Goal: Task Accomplishment & Management: Use online tool/utility

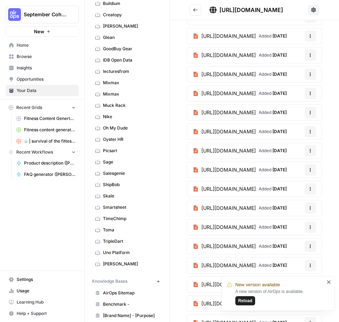
scroll to position [117, 0]
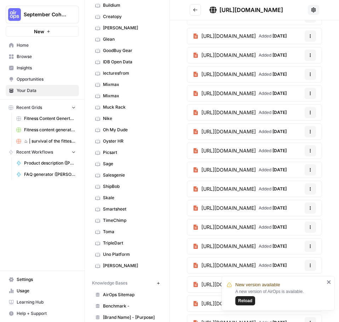
click at [29, 43] on span "Home" at bounding box center [46, 45] width 59 height 6
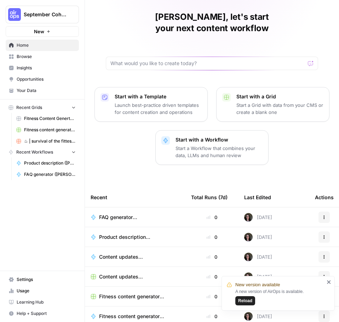
scroll to position [35, 0]
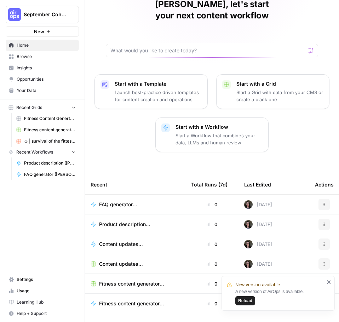
click at [330, 223] on icon "close" at bounding box center [329, 283] width 4 height 4
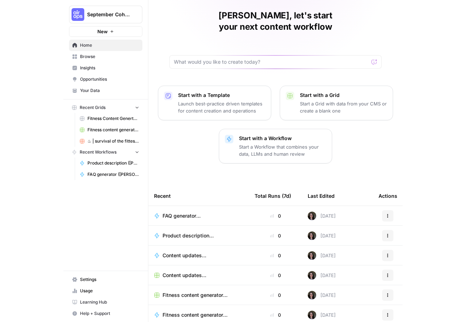
scroll to position [0, 0]
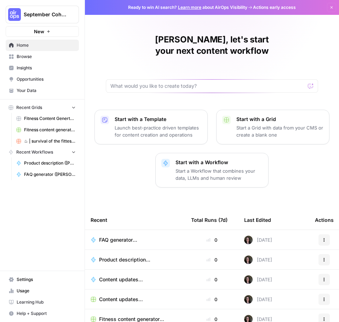
click at [329, 8] on button "Dismiss" at bounding box center [331, 7] width 9 height 9
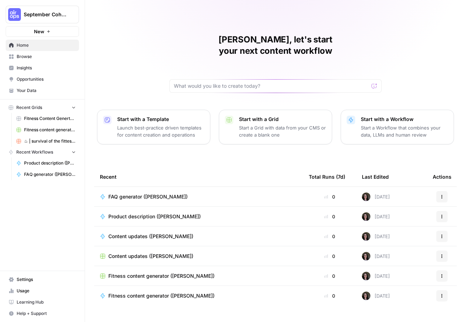
click at [35, 58] on span "Browse" at bounding box center [46, 56] width 59 height 6
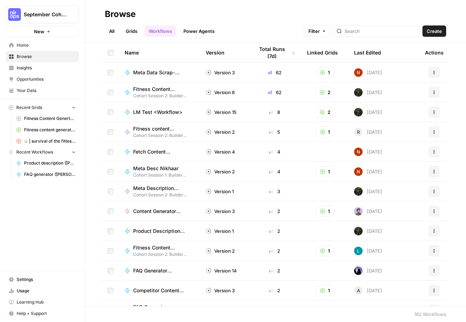
click at [106, 30] on link "All" at bounding box center [112, 31] width 14 height 11
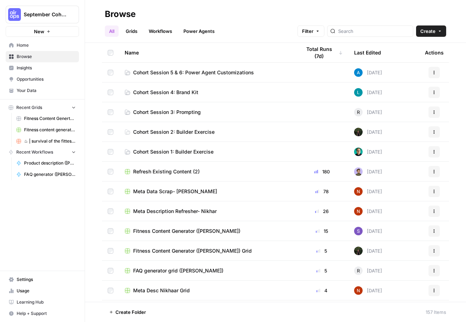
drag, startPoint x: 34, startPoint y: 204, endPoint x: 34, endPoint y: 199, distance: 4.3
click at [34, 203] on div "September Cohort New Home Browse Insights Opportunities Your Data Recent Grids …" at bounding box center [42, 161] width 85 height 322
click at [364, 33] on input "search" at bounding box center [374, 31] width 72 height 7
type input "keyword"
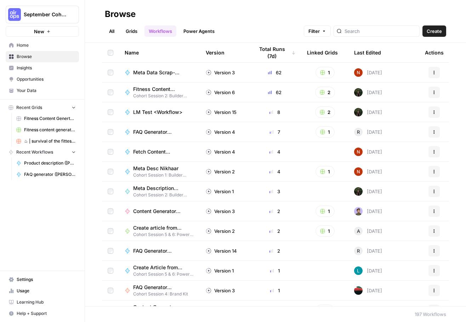
click at [116, 32] on link "All" at bounding box center [112, 31] width 14 height 11
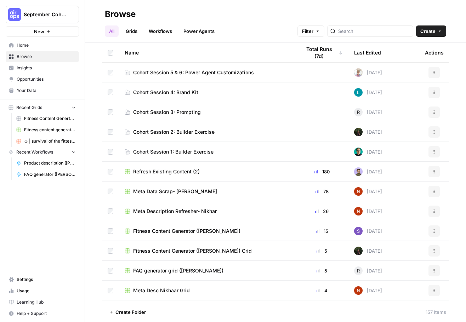
click at [176, 71] on span "Cohort Session 5 & 6: Power Agent Customizations" at bounding box center [193, 72] width 121 height 7
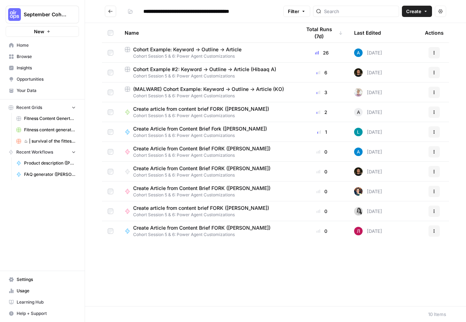
click at [212, 52] on span "Cohort Example: Keyword -> Outline -> Article" at bounding box center [187, 49] width 108 height 7
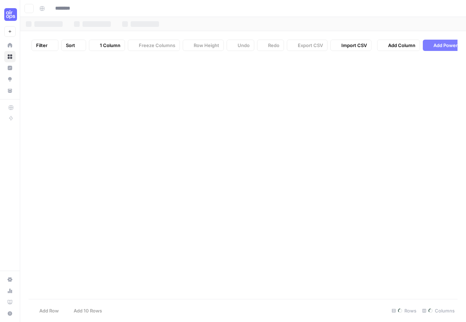
type input "**********"
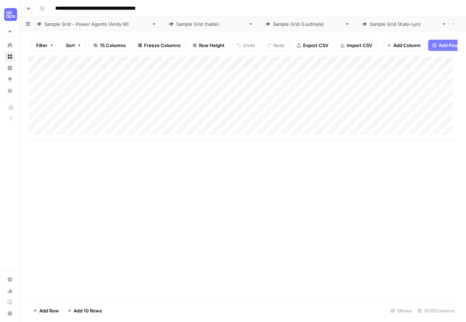
scroll to position [0, 214]
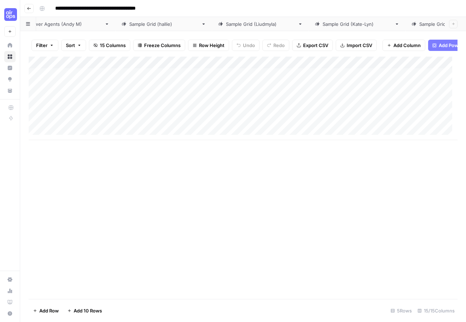
click at [323, 22] on div "Sample Grid (Kate-Lyn)" at bounding box center [357, 24] width 69 height 7
click at [187, 220] on div "Add Column" at bounding box center [243, 178] width 429 height 243
click at [222, 68] on div "Add Column" at bounding box center [243, 105] width 429 height 96
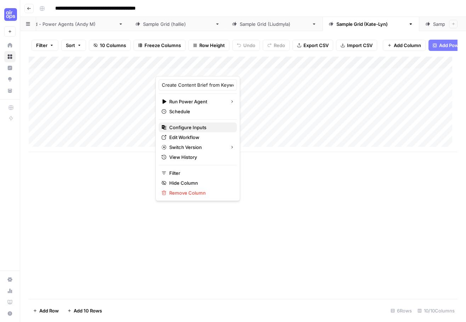
click at [189, 126] on span "Configure Inputs" at bounding box center [200, 127] width 62 height 7
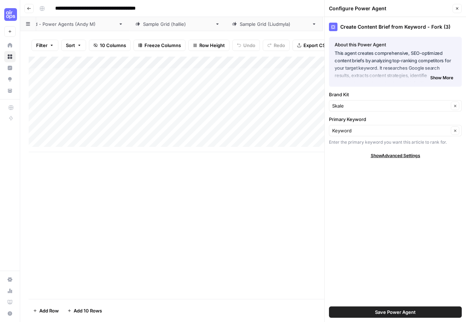
click at [107, 223] on div "Add Column" at bounding box center [243, 178] width 429 height 243
click at [453, 8] on icon "button" at bounding box center [457, 8] width 4 height 4
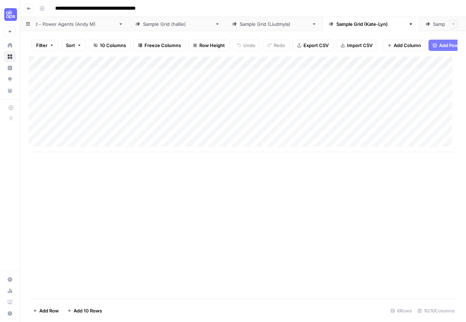
scroll to position [0, 0]
click at [105, 95] on div "Add Column" at bounding box center [243, 105] width 429 height 96
click at [106, 92] on div "Add Column" at bounding box center [243, 105] width 429 height 96
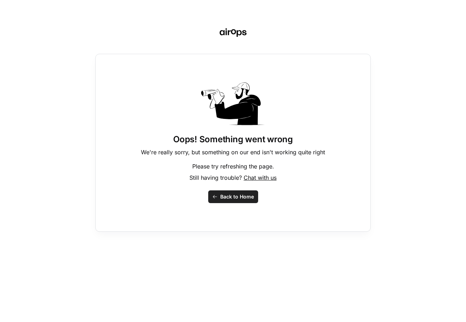
click at [223, 198] on span "Back to Home" at bounding box center [237, 196] width 34 height 7
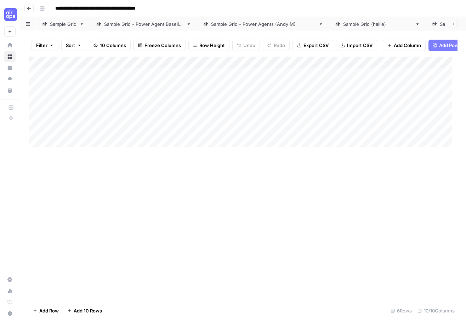
click at [77, 94] on div "Add Column" at bounding box center [243, 105] width 429 height 96
click at [92, 93] on div "Add Column" at bounding box center [243, 105] width 429 height 96
click at [92, 93] on body "**********" at bounding box center [233, 161] width 466 height 322
type textarea "******"
click at [112, 222] on div "Add Column" at bounding box center [243, 178] width 429 height 243
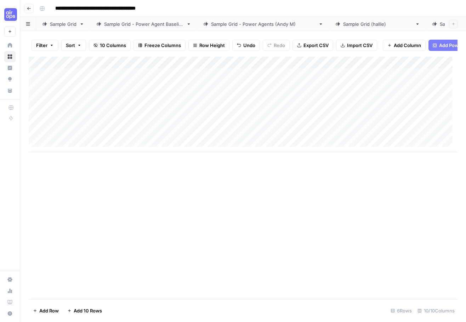
click at [222, 91] on div "Add Column" at bounding box center [243, 105] width 429 height 96
click at [125, 101] on div "Add Column" at bounding box center [243, 105] width 429 height 96
click at [91, 106] on div "Add Column" at bounding box center [243, 105] width 429 height 96
click at [91, 106] on textarea at bounding box center [109, 104] width 113 height 10
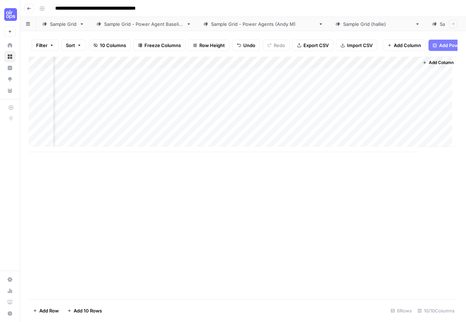
click at [423, 66] on button "Add Column" at bounding box center [438, 62] width 37 height 9
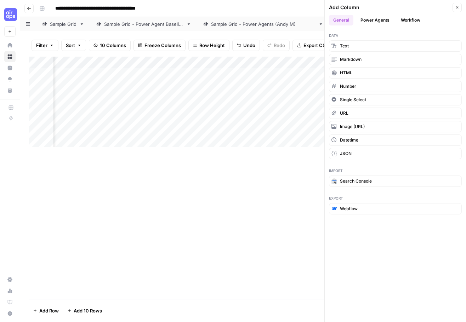
click at [373, 19] on button "Power Agents" at bounding box center [375, 20] width 38 height 11
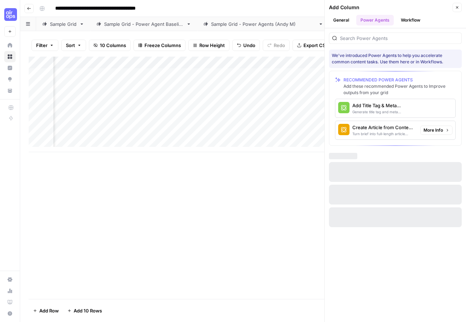
scroll to position [0, 593]
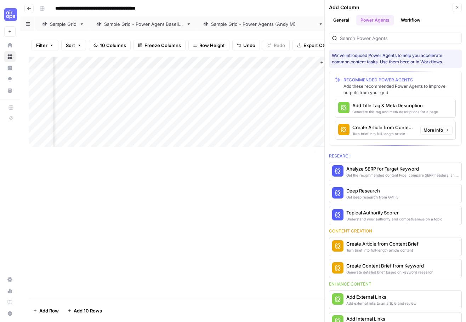
click at [393, 131] on div "Create Article from Content Brief" at bounding box center [383, 127] width 62 height 7
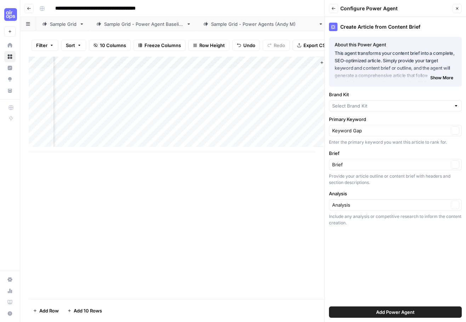
type input "AirOps"
click at [354, 105] on input "Brand Kit" at bounding box center [390, 105] width 117 height 7
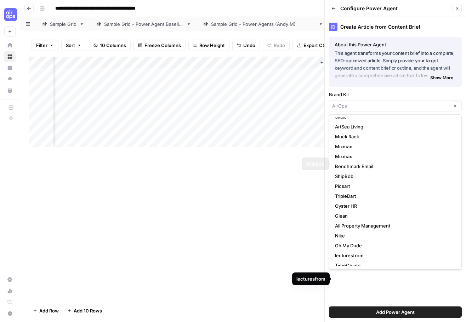
scroll to position [0, 0]
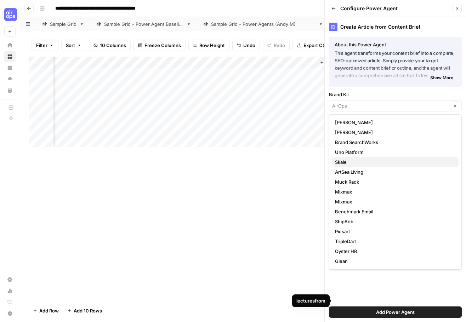
click at [349, 162] on span "Skale" at bounding box center [394, 162] width 118 height 7
type input "Skale"
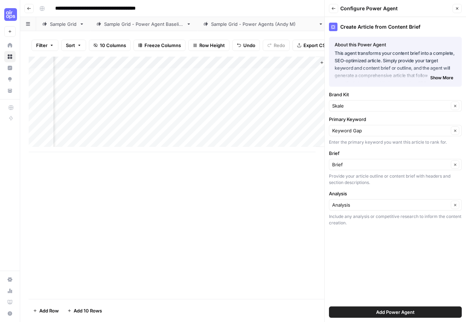
click at [384, 312] on span "Add Power Agent" at bounding box center [395, 312] width 39 height 7
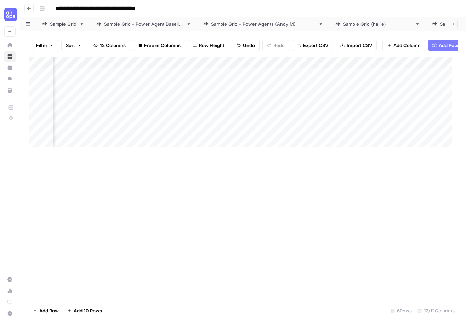
scroll to position [0, 505]
click at [301, 80] on div "Add Column" at bounding box center [243, 105] width 429 height 96
click at [347, 79] on div "Add Column" at bounding box center [243, 105] width 429 height 96
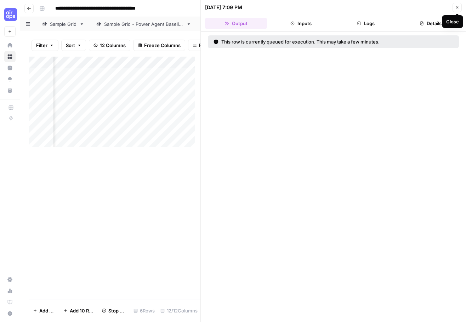
click at [457, 8] on icon "button" at bounding box center [457, 7] width 4 height 4
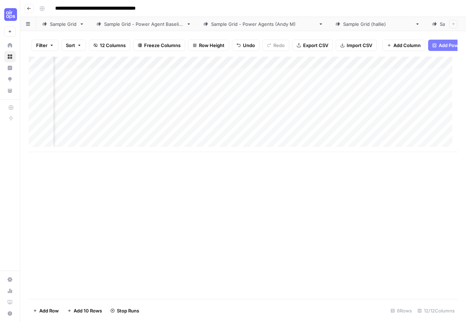
scroll to position [0, 110]
click at [106, 81] on div "Add Column" at bounding box center [243, 105] width 429 height 96
click at [162, 79] on div "Add Column" at bounding box center [243, 105] width 429 height 96
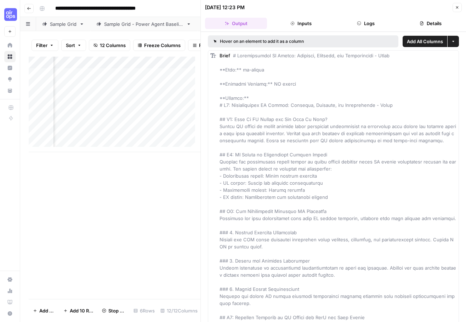
click at [366, 23] on button "Logs" at bounding box center [366, 23] width 62 height 11
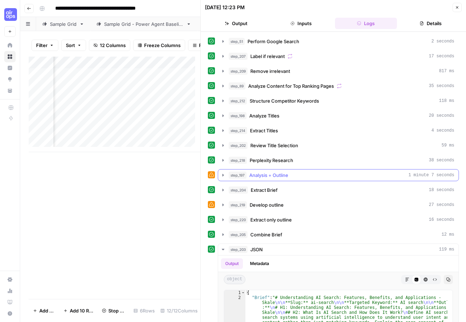
click at [224, 173] on icon "button" at bounding box center [223, 176] width 6 height 6
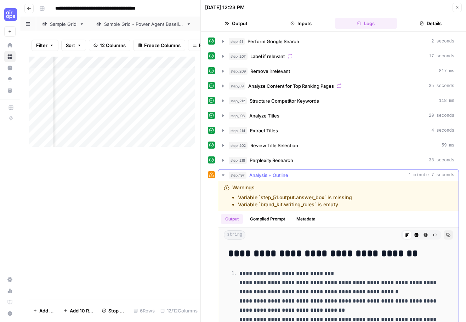
click at [223, 174] on icon "button" at bounding box center [223, 176] width 6 height 6
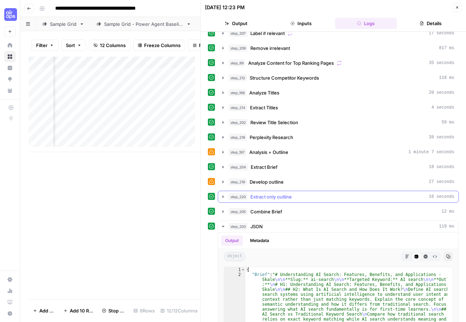
scroll to position [35, 0]
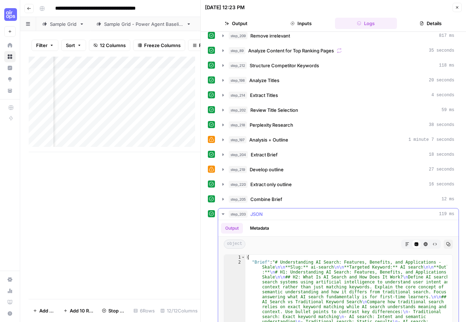
click at [222, 216] on icon "button" at bounding box center [223, 214] width 6 height 6
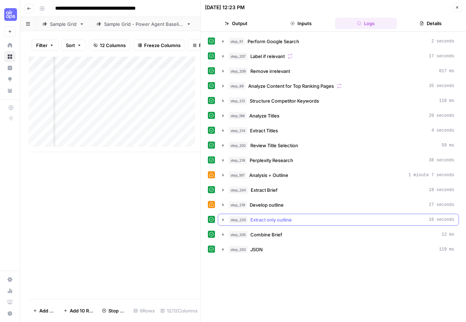
scroll to position [0, 0]
click at [159, 294] on div "Add Column" at bounding box center [115, 178] width 172 height 243
click at [460, 9] on button "Close" at bounding box center [457, 7] width 9 height 9
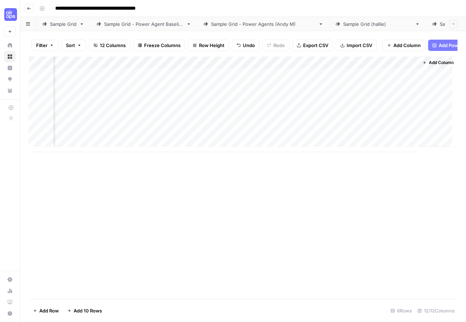
click at [65, 22] on div "Sample Grid" at bounding box center [63, 24] width 27 height 7
click at [250, 80] on div "Add Column" at bounding box center [243, 99] width 429 height 84
click at [309, 80] on div "Add Column" at bounding box center [243, 99] width 429 height 84
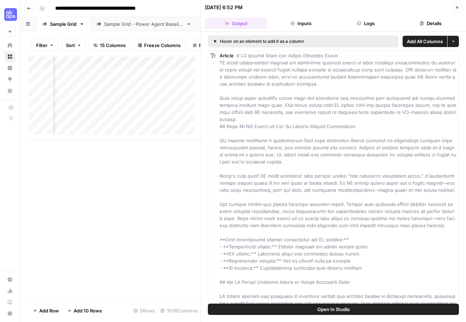
click at [297, 23] on button "Inputs" at bounding box center [301, 23] width 62 height 11
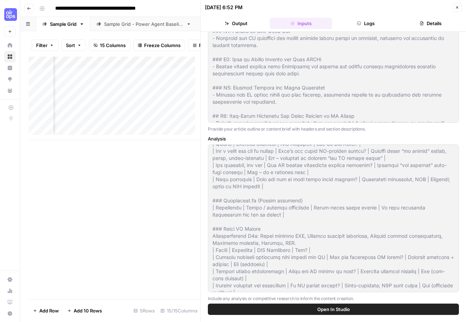
scroll to position [133, 0]
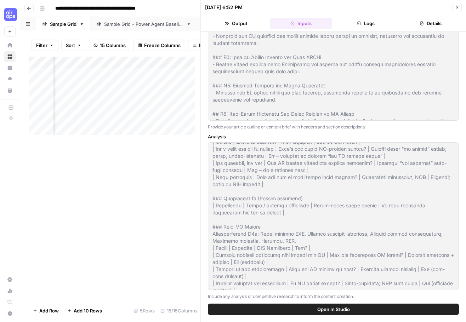
click at [87, 238] on div "Add Column" at bounding box center [115, 178] width 172 height 243
click at [457, 6] on icon "button" at bounding box center [457, 7] width 4 height 4
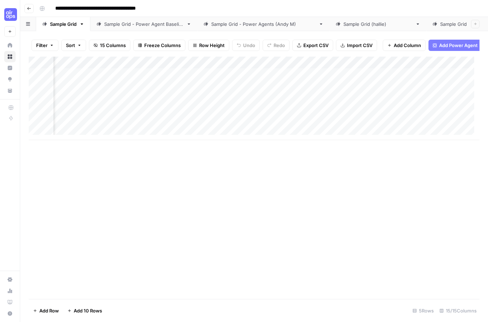
scroll to position [0, 562]
click at [326, 80] on div "Add Column" at bounding box center [254, 99] width 451 height 84
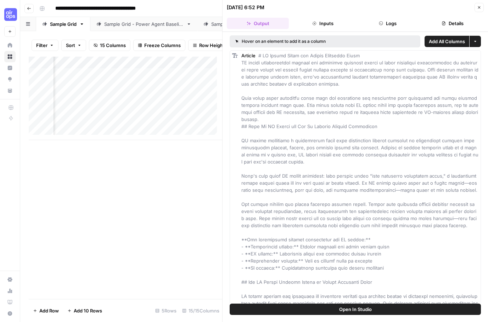
click at [466, 8] on button "Close" at bounding box center [478, 7] width 9 height 9
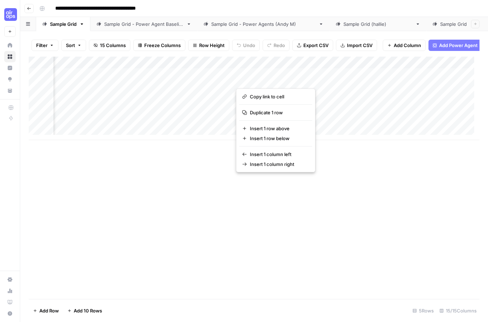
click at [213, 211] on div "Add Column" at bounding box center [254, 178] width 451 height 243
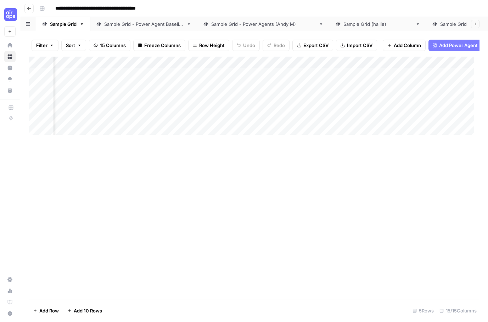
click at [243, 186] on div "Add Column" at bounding box center [254, 178] width 451 height 243
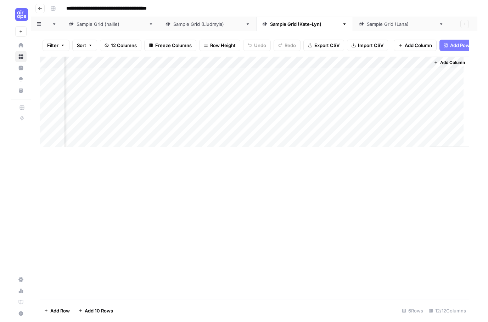
scroll to position [0, 277]
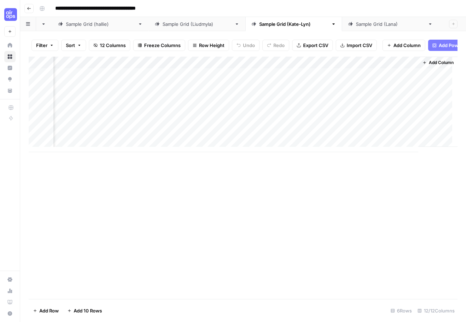
click at [276, 67] on div "Add Column" at bounding box center [243, 105] width 429 height 96
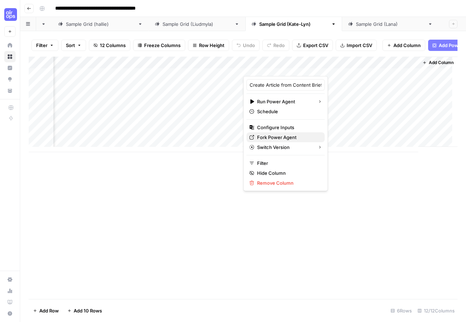
click at [271, 137] on span "Fork Power Agent" at bounding box center [288, 137] width 62 height 7
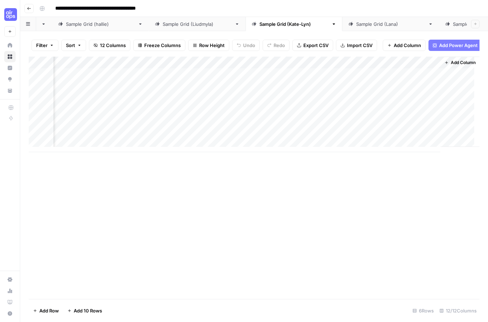
click at [226, 271] on div "Add Column" at bounding box center [254, 178] width 451 height 243
click at [322, 80] on div "Add Column" at bounding box center [254, 105] width 451 height 96
click at [334, 80] on div "Add Column" at bounding box center [254, 105] width 451 height 96
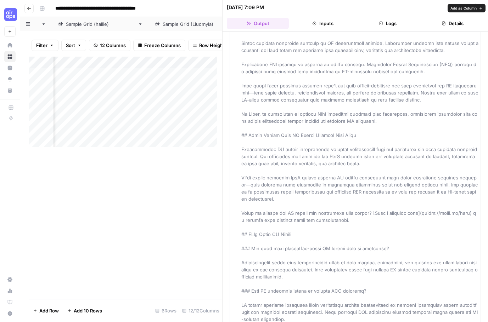
scroll to position [2009, 0]
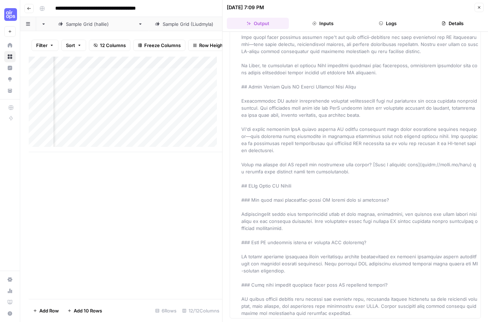
click at [466, 9] on icon "button" at bounding box center [479, 7] width 4 height 4
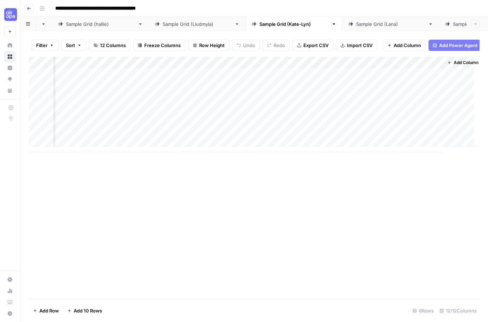
scroll to position [0, 555]
click at [354, 67] on div "Add Column" at bounding box center [254, 105] width 451 height 96
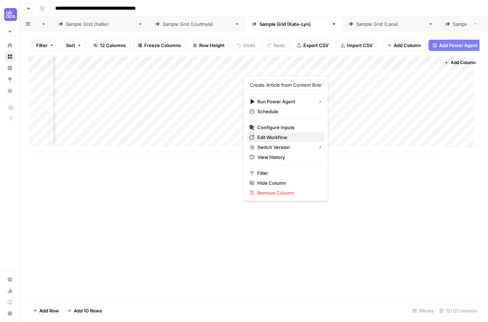
click at [275, 134] on span "Edit Workflow" at bounding box center [288, 137] width 62 height 7
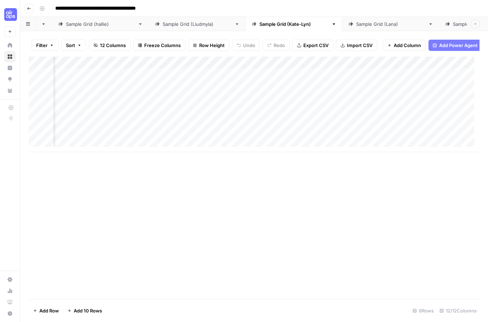
scroll to position [0, 538]
click at [380, 80] on div "Add Column" at bounding box center [254, 105] width 451 height 96
click at [340, 83] on div "Add Column" at bounding box center [254, 105] width 451 height 96
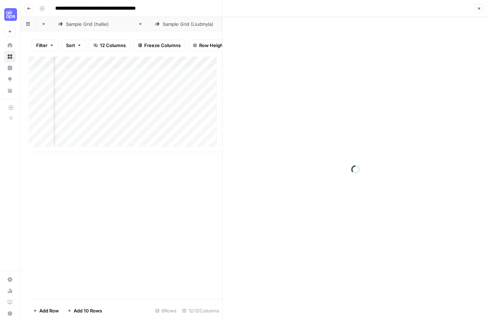
click at [466, 9] on button "Close" at bounding box center [478, 8] width 9 height 9
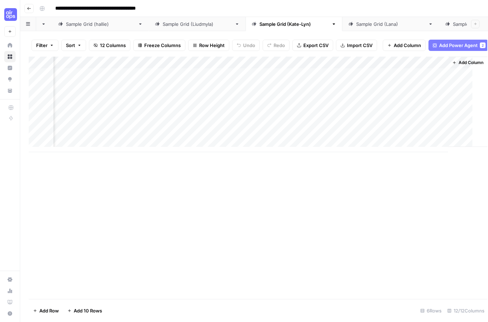
scroll to position [0, 546]
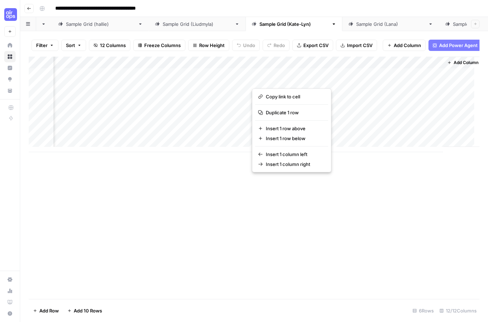
click at [210, 173] on div "Add Column" at bounding box center [254, 178] width 451 height 243
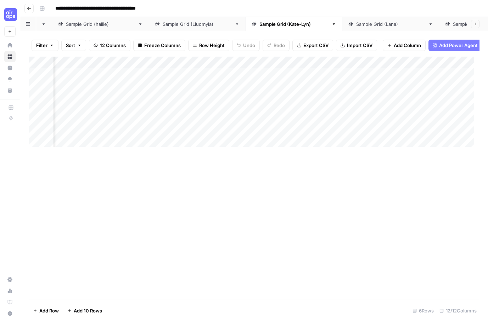
scroll to position [0, 555]
click at [261, 82] on div "Add Column" at bounding box center [254, 105] width 451 height 96
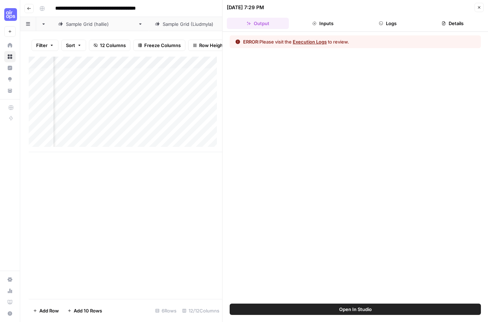
click at [310, 41] on button "Execution Logs" at bounding box center [310, 41] width 34 height 7
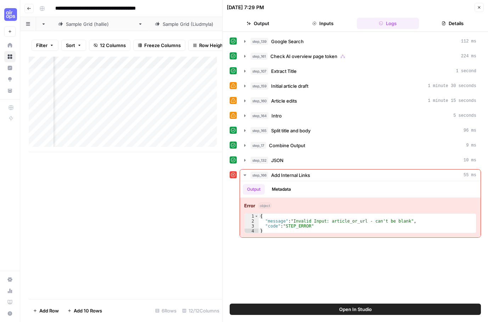
click at [344, 307] on span "Open In Studio" at bounding box center [355, 309] width 33 height 7
click at [466, 9] on icon "button" at bounding box center [479, 7] width 4 height 4
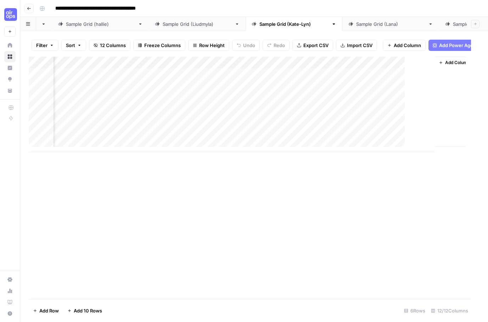
scroll to position [0, 546]
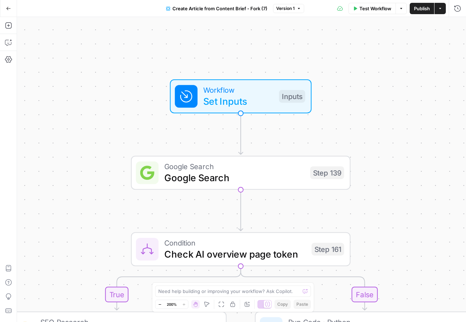
click at [396, 140] on div "true false Workflow Set Inputs Inputs Google Search Google Search Step 139 Cond…" at bounding box center [241, 169] width 449 height 305
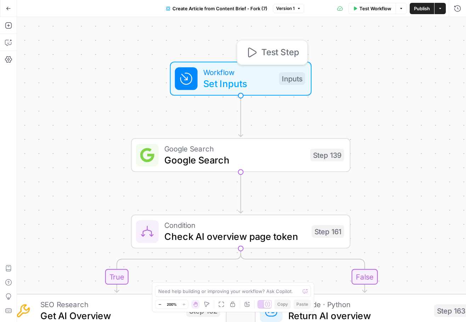
click at [241, 74] on span "Workflow" at bounding box center [238, 72] width 70 height 11
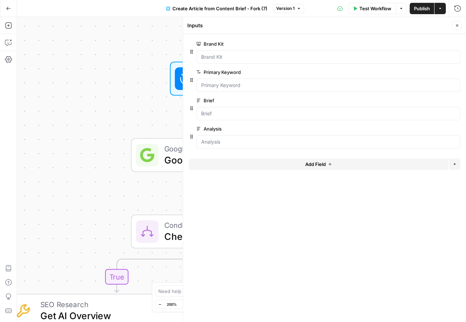
click at [235, 52] on div at bounding box center [329, 56] width 264 height 13
click at [234, 53] on Kit "Brand Kit" at bounding box center [328, 56] width 255 height 7
click at [220, 61] on div at bounding box center [329, 56] width 264 height 13
click at [200, 57] on div at bounding box center [329, 56] width 264 height 13
click at [45, 128] on div "true false Workflow Set Inputs Inputs Google Search Google Search Step 139 Cond…" at bounding box center [241, 169] width 449 height 305
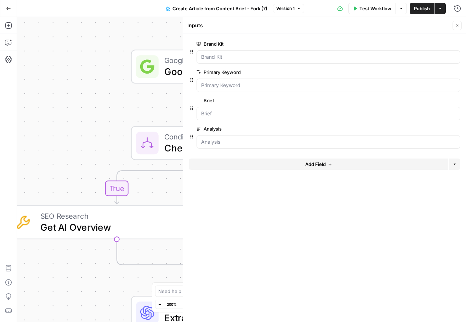
drag, startPoint x: 458, startPoint y: 29, endPoint x: 379, endPoint y: 65, distance: 86.7
click at [458, 28] on button "Close" at bounding box center [457, 25] width 9 height 9
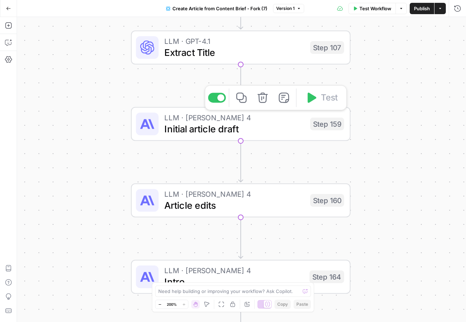
click at [191, 128] on span "Initial article draft" at bounding box center [234, 129] width 140 height 14
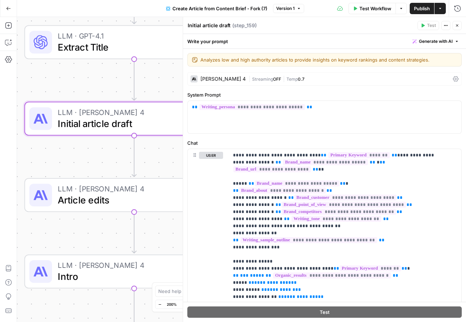
drag, startPoint x: 103, startPoint y: 129, endPoint x: -4, endPoint y: 124, distance: 106.8
click at [0, 124] on html "September Cohort New Home Browse Insights Opportunities Your Data Recent Grids …" at bounding box center [233, 161] width 466 height 322
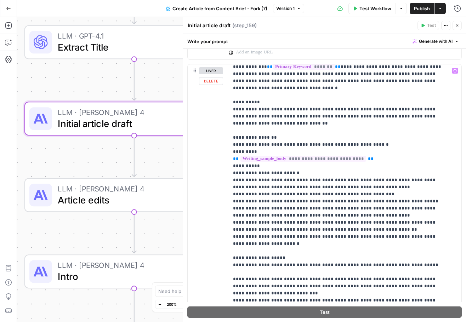
scroll to position [35, 0]
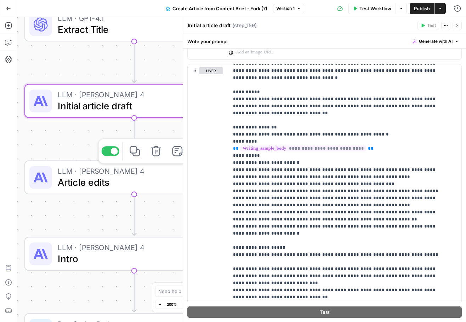
click at [84, 182] on span "Article edits" at bounding box center [128, 182] width 140 height 14
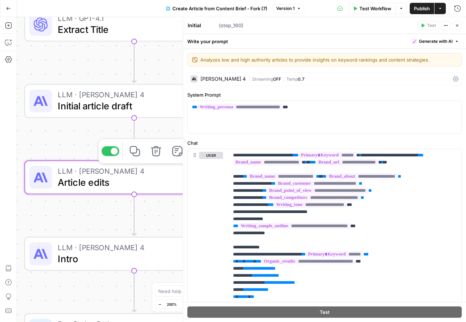
type textarea "Article edits"
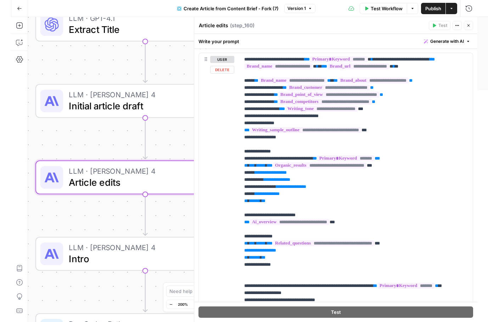
scroll to position [106, 0]
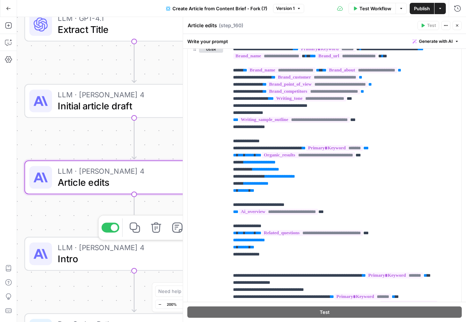
click at [79, 254] on span "Intro" at bounding box center [128, 259] width 140 height 14
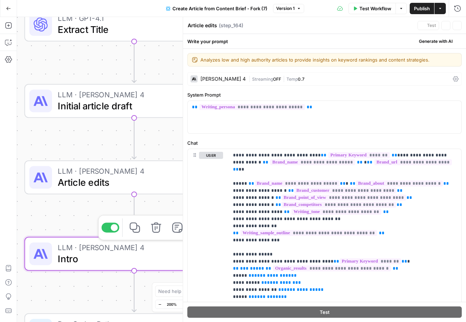
type textarea "Intro"
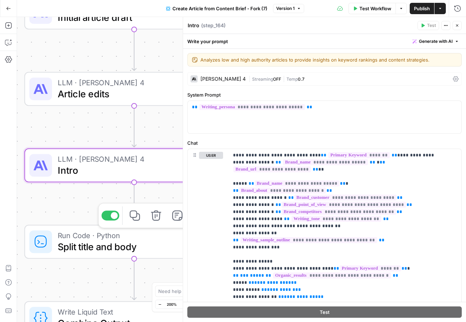
click at [81, 240] on span "Split title and body" at bounding box center [128, 247] width 140 height 14
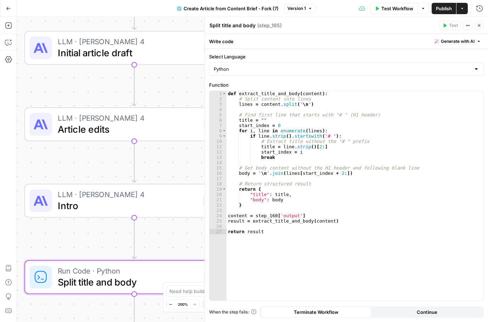
click at [466, 27] on icon "button" at bounding box center [479, 25] width 4 height 4
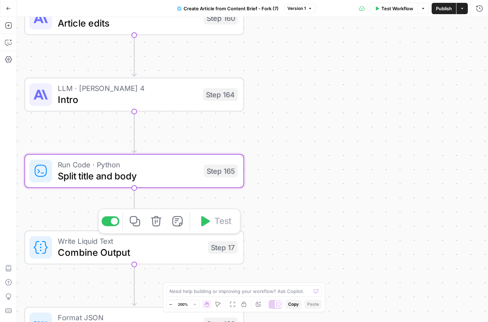
click at [167, 247] on span "Combine Output" at bounding box center [130, 252] width 145 height 14
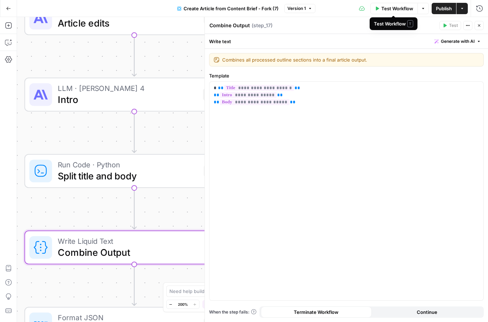
click at [384, 7] on span "Test Workflow" at bounding box center [397, 8] width 32 height 7
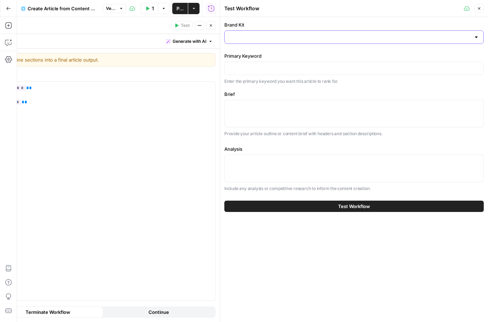
click at [299, 40] on input "Brand Kit" at bounding box center [350, 37] width 242 height 7
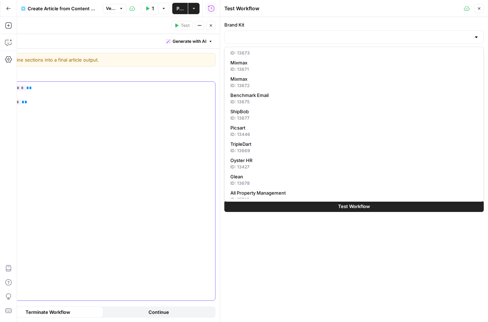
click at [179, 136] on div "**********" at bounding box center [78, 191] width 274 height 219
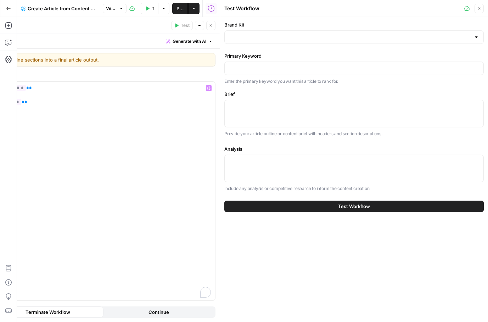
click at [466, 10] on button "Close" at bounding box center [478, 8] width 9 height 9
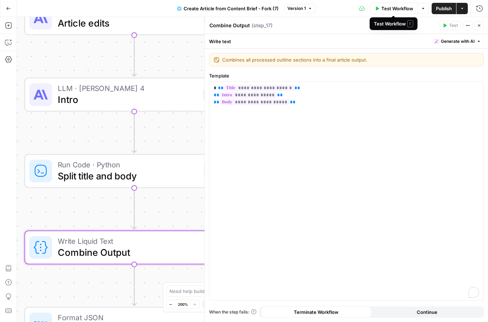
click at [392, 13] on button "Test Workflow" at bounding box center [393, 8] width 47 height 11
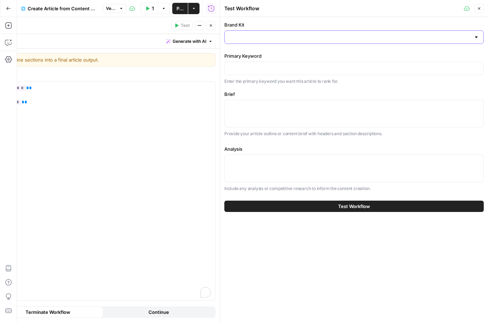
click at [252, 38] on input "Brand Kit" at bounding box center [350, 37] width 242 height 7
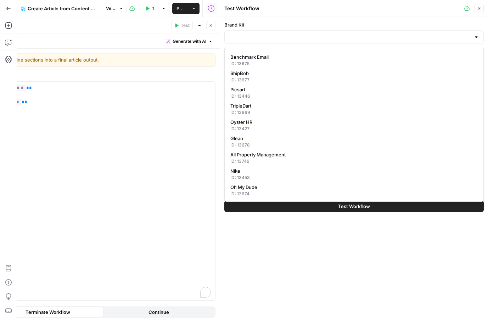
scroll to position [144, 0]
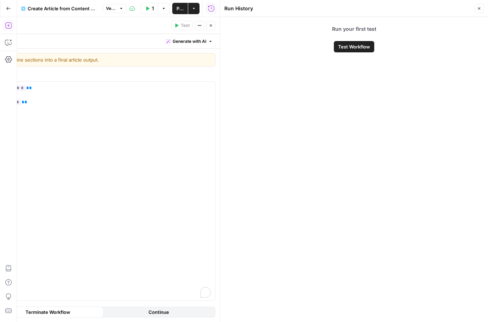
click at [466, 8] on header "Run History Close" at bounding box center [354, 8] width 268 height 17
click at [466, 7] on icon "button" at bounding box center [479, 8] width 4 height 4
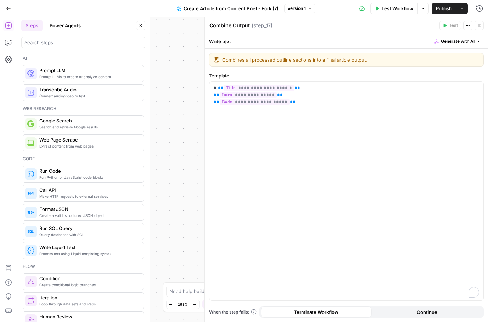
click at [139, 25] on icon "button" at bounding box center [141, 25] width 4 height 4
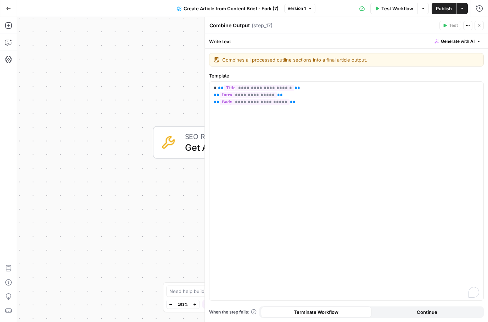
click at [466, 24] on icon "button" at bounding box center [479, 25] width 4 height 4
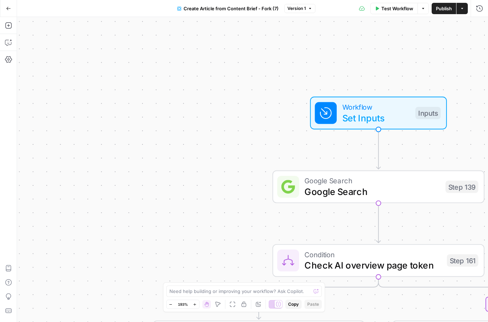
click at [263, 10] on span "Create Article from Content Brief - Fork (7)" at bounding box center [230, 8] width 95 height 7
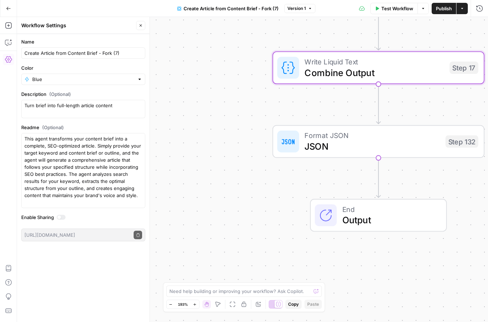
click at [376, 178] on icon "Edge from step_132 to end" at bounding box center [378, 178] width 4 height 40
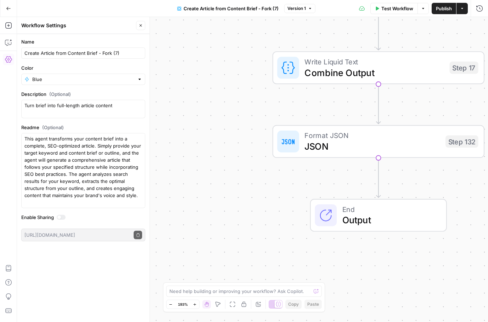
click at [358, 138] on span "Format JSON" at bounding box center [371, 135] width 135 height 11
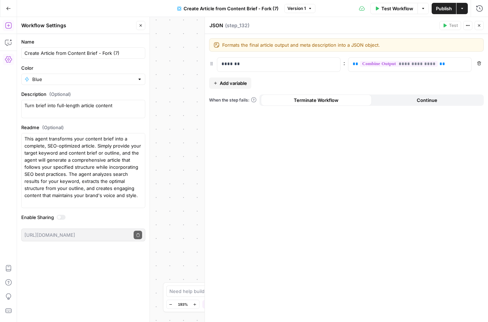
click at [9, 26] on icon "button" at bounding box center [8, 25] width 7 height 7
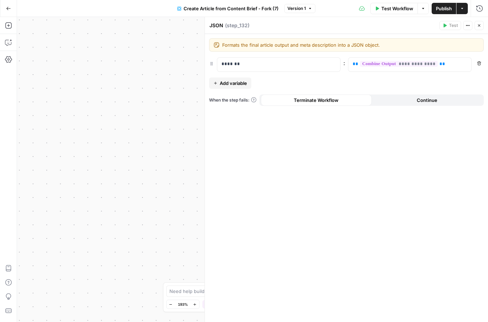
click at [466, 27] on button "Close" at bounding box center [478, 25] width 9 height 9
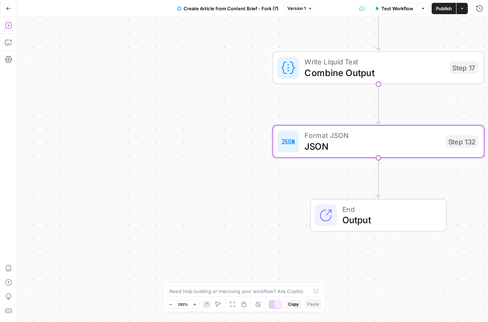
click at [8, 24] on icon "button" at bounding box center [8, 25] width 7 height 7
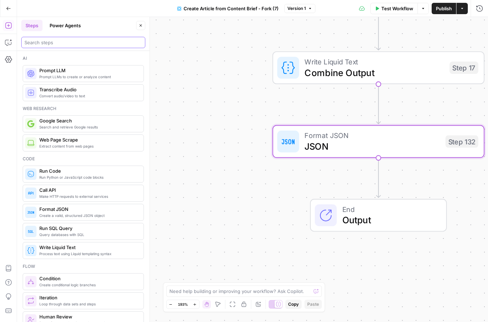
click at [51, 43] on input "search" at bounding box center [83, 42] width 118 height 7
click at [69, 26] on button "Power Agents" at bounding box center [65, 25] width 40 height 11
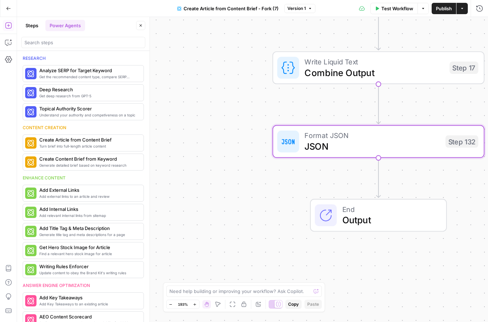
click at [52, 46] on div at bounding box center [83, 42] width 124 height 11
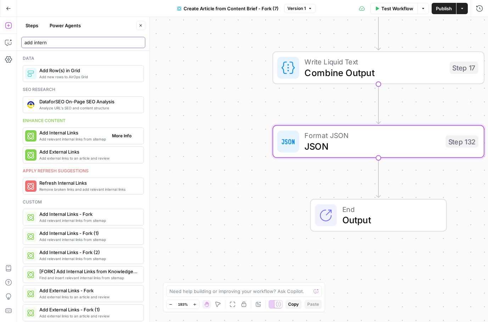
type input "add intern"
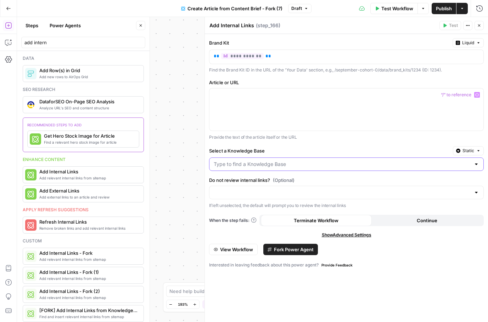
click at [229, 164] on input "Select a Knowledge Base" at bounding box center [342, 164] width 257 height 7
type input "s"
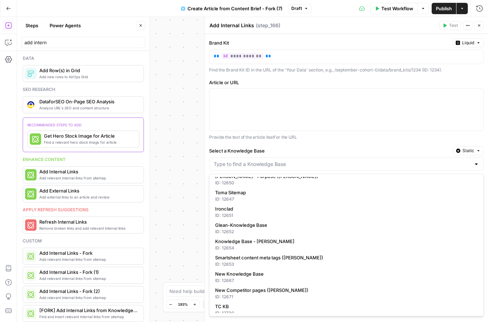
scroll to position [177, 0]
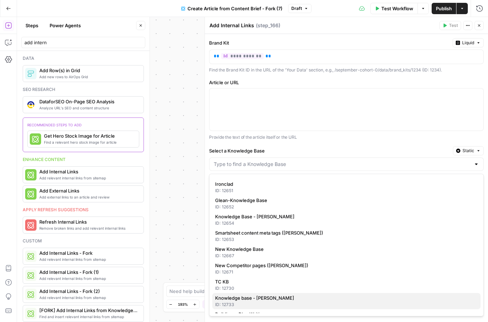
click at [271, 302] on div "ID: 12733" at bounding box center [346, 305] width 262 height 6
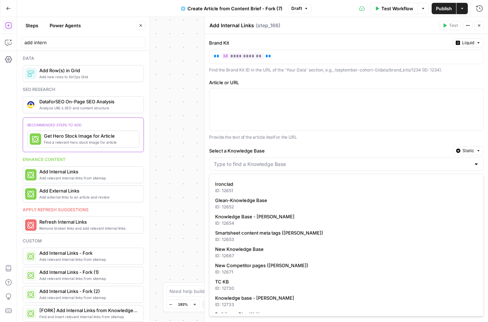
type input "Knowledge base - [PERSON_NAME]"
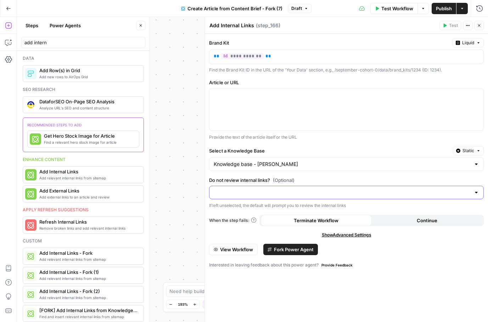
click at [227, 196] on input "Do not review internal links? (Optional)" at bounding box center [342, 192] width 257 height 7
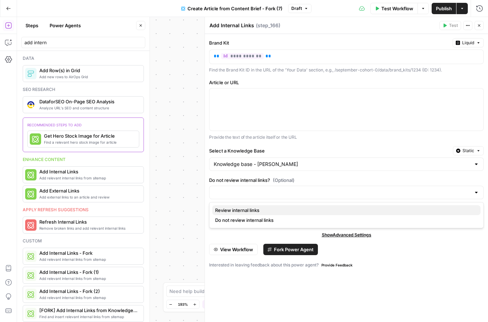
click at [229, 209] on span "Review internal links" at bounding box center [345, 210] width 260 height 7
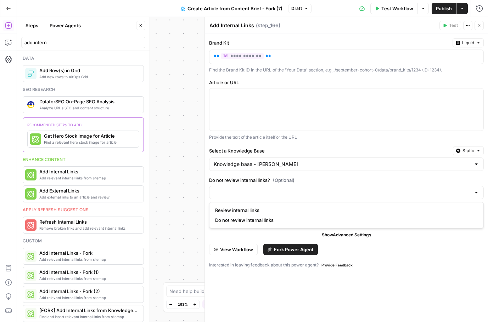
type input "Review internal links"
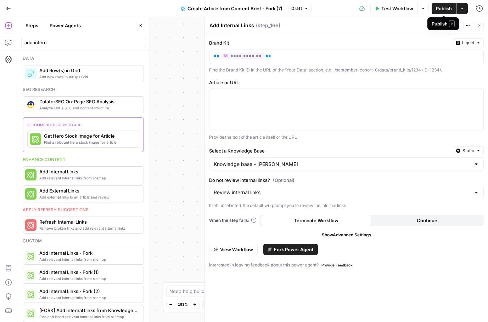
click at [445, 9] on span "Publish" at bounding box center [444, 8] width 16 height 7
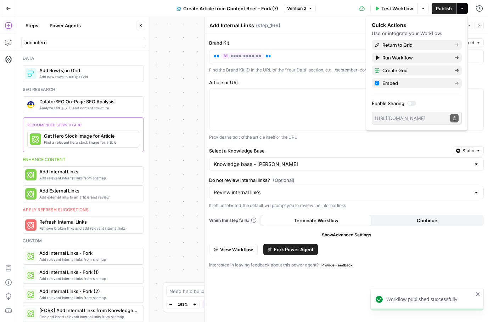
click at [143, 30] on button "Close" at bounding box center [140, 25] width 9 height 9
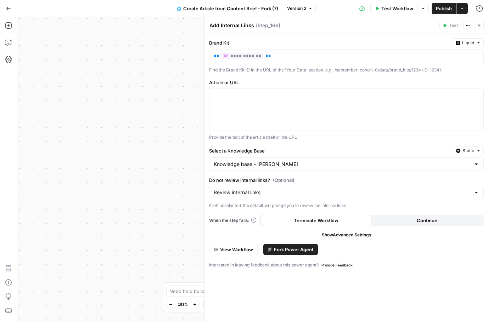
drag, startPoint x: 477, startPoint y: 27, endPoint x: 464, endPoint y: 34, distance: 14.4
click at [466, 27] on icon "button" at bounding box center [479, 25] width 4 height 4
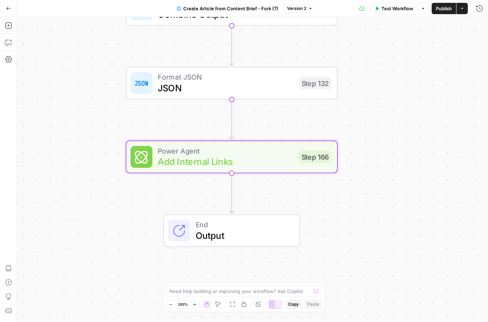
drag, startPoint x: 238, startPoint y: 237, endPoint x: 92, endPoint y: 125, distance: 183.9
click at [92, 125] on div "true false Workflow Set Inputs Inputs Google Search Google Search Step 139 Cond…" at bounding box center [252, 169] width 471 height 305
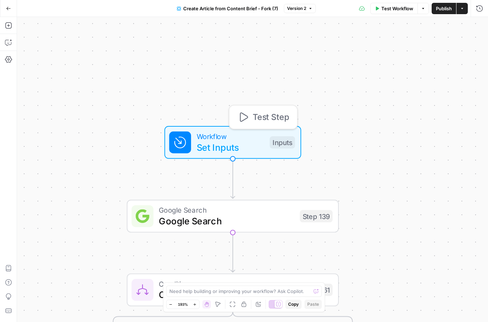
click at [290, 143] on div "Inputs" at bounding box center [282, 142] width 25 height 12
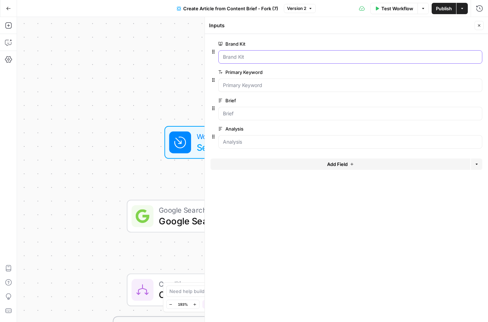
click at [238, 54] on Kit "Brand Kit" at bounding box center [350, 56] width 255 height 7
click at [259, 58] on Kit "Brand Kit" at bounding box center [350, 56] width 255 height 7
click at [254, 57] on Kit "Brand Kit" at bounding box center [350, 56] width 255 height 7
click at [89, 121] on div "true false Workflow Set Inputs Inputs Test Step Google Search Google Search Ste…" at bounding box center [252, 169] width 471 height 305
click at [396, 11] on span "Test Workflow" at bounding box center [397, 8] width 32 height 7
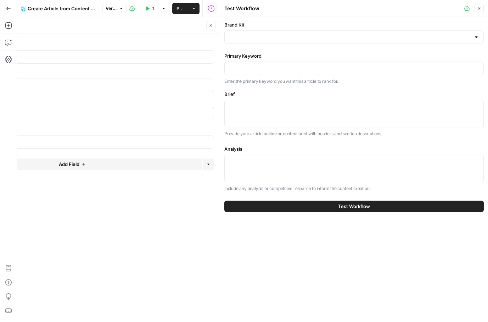
click at [318, 206] on button "Test Workflow" at bounding box center [353, 206] width 259 height 11
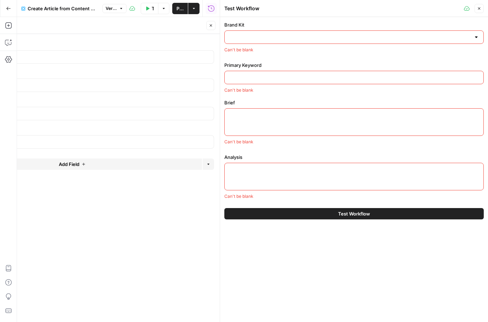
click at [249, 30] on div "Brand Kit Can't be blank" at bounding box center [353, 37] width 259 height 32
click at [245, 39] on input "Brand Kit" at bounding box center [350, 37] width 242 height 7
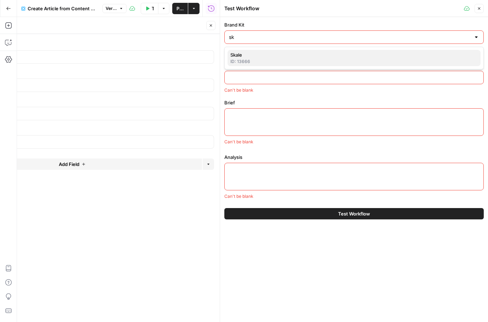
click at [255, 61] on div "ID: 13666" at bounding box center [353, 61] width 247 height 6
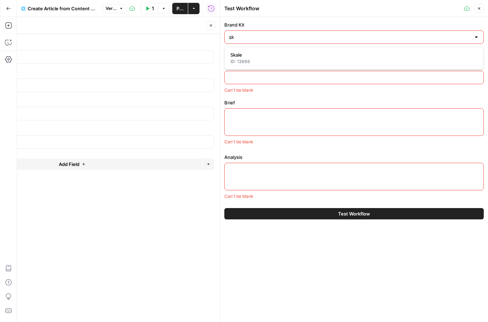
type input "Skale"
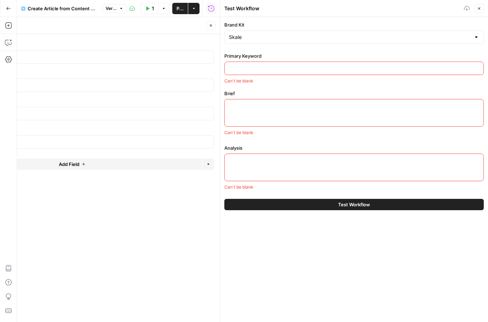
click at [252, 66] on input "Primary Keyword" at bounding box center [354, 68] width 250 height 7
drag, startPoint x: 256, startPoint y: 75, endPoint x: 256, endPoint y: 67, distance: 8.2
click at [256, 76] on div "Primary Keyword Can't be blank" at bounding box center [353, 68] width 259 height 32
click at [281, 67] on input "Primary Keyword" at bounding box center [354, 68] width 250 height 7
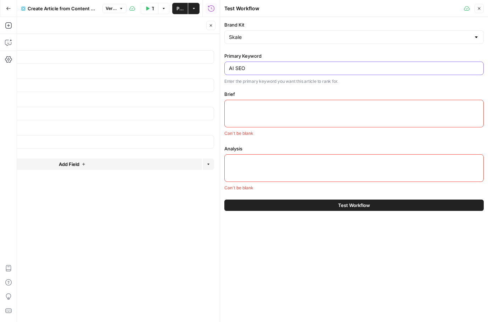
type input "AI SEO"
click at [255, 112] on div at bounding box center [353, 114] width 259 height 28
click at [249, 160] on textarea "Analysis" at bounding box center [354, 161] width 250 height 7
click at [256, 108] on textarea "Brief" at bounding box center [354, 106] width 250 height 7
type textarea "/"
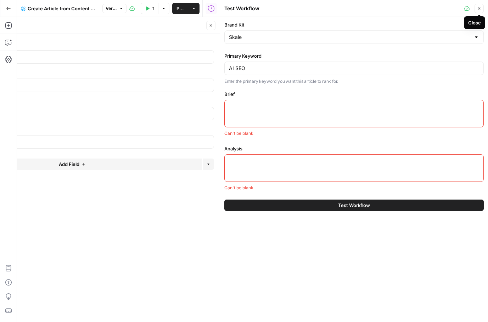
click at [466, 11] on button "Close" at bounding box center [478, 8] width 9 height 9
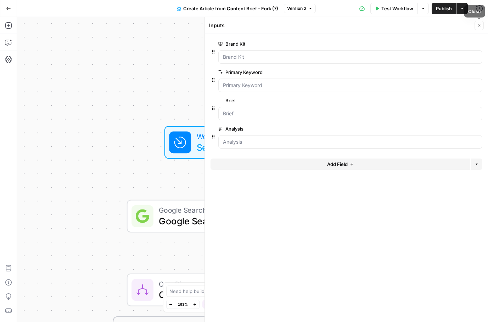
click at [466, 25] on icon "button" at bounding box center [479, 25] width 4 height 4
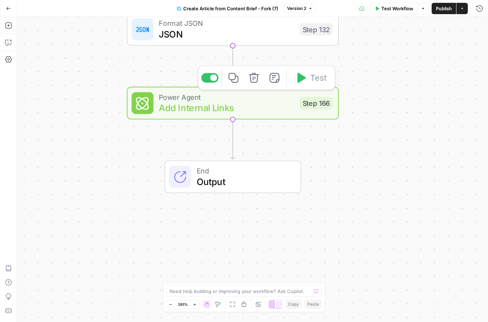
click at [200, 108] on span "Add Internal Links" at bounding box center [226, 108] width 135 height 14
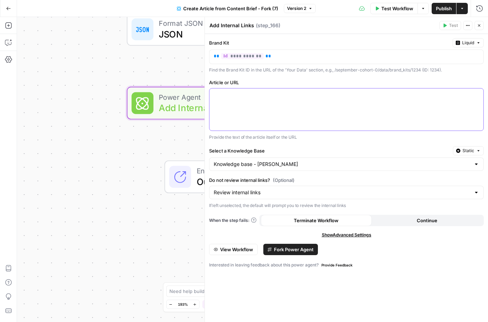
click at [235, 101] on div at bounding box center [346, 110] width 274 height 42
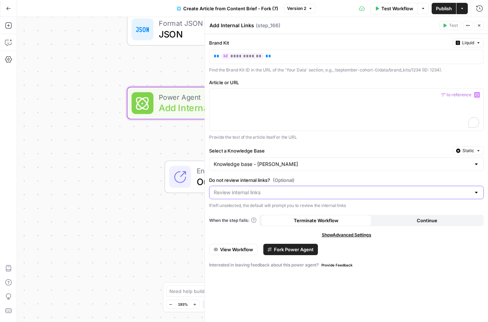
click at [233, 193] on input "Do not review internal links? (Optional)" at bounding box center [342, 192] width 257 height 7
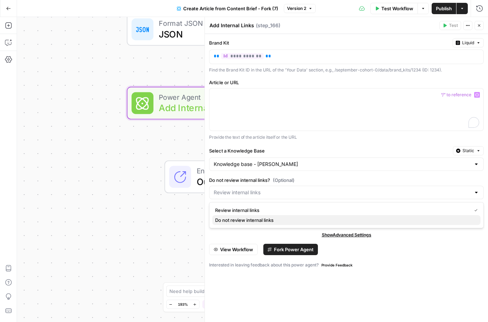
click at [222, 220] on span "Do not review internal links" at bounding box center [345, 220] width 260 height 7
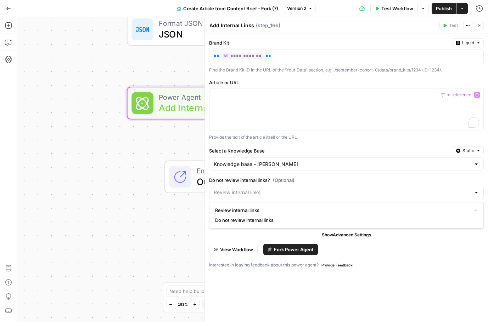
type input "Do not review internal links"
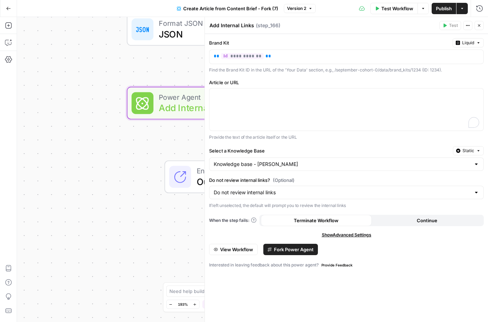
click at [159, 226] on div "true false Workflow Set Inputs Inputs Google Search Google Search Step 139 Cond…" at bounding box center [252, 169] width 471 height 305
click at [466, 29] on button "Close" at bounding box center [478, 25] width 9 height 9
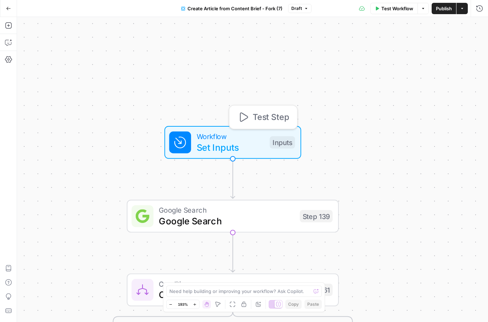
click at [283, 143] on div "Inputs" at bounding box center [282, 142] width 25 height 12
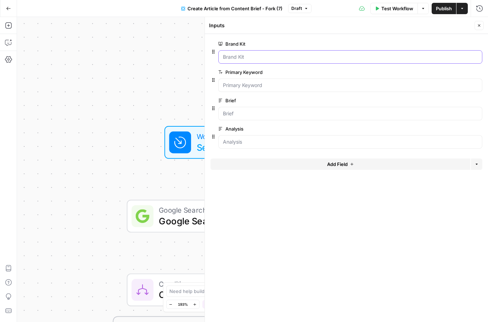
click at [239, 55] on Kit "Brand Kit" at bounding box center [350, 56] width 255 height 7
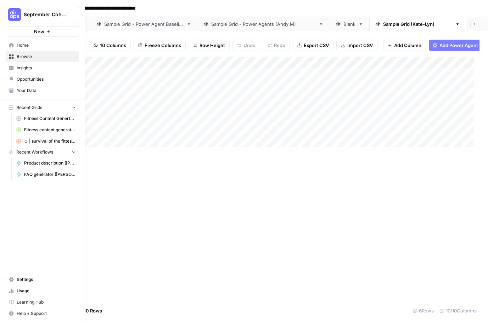
click at [25, 91] on span "Your Data" at bounding box center [46, 90] width 59 height 6
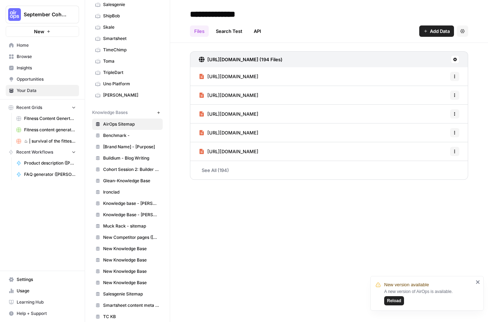
scroll to position [320, 0]
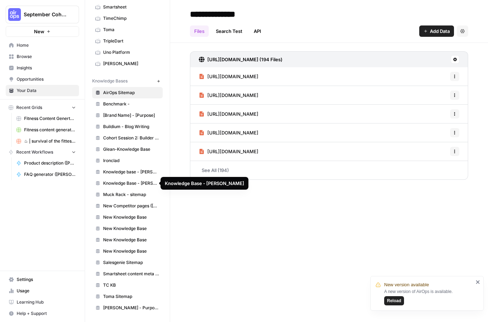
click at [131, 172] on span "Knowledge base - [PERSON_NAME]" at bounding box center [131, 172] width 56 height 6
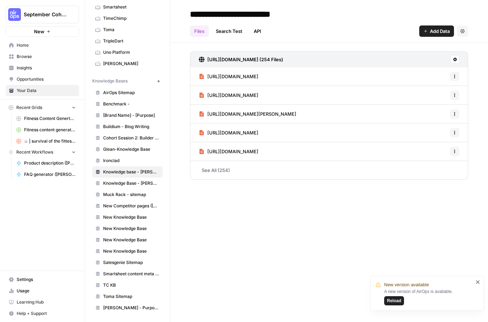
click at [462, 30] on icon "button" at bounding box center [462, 31] width 4 height 4
click at [286, 261] on div "**********" at bounding box center [329, 161] width 318 height 322
click at [456, 58] on icon at bounding box center [455, 59] width 4 height 4
click at [260, 303] on div "**********" at bounding box center [329, 161] width 318 height 322
click at [312, 230] on div "**********" at bounding box center [329, 161] width 318 height 322
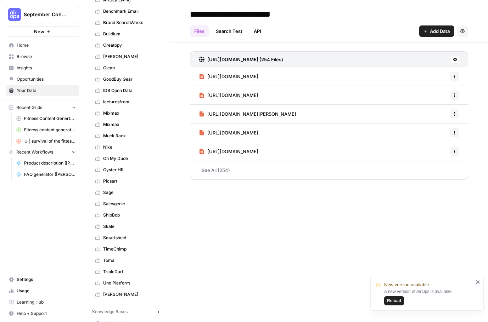
scroll to position [106, 0]
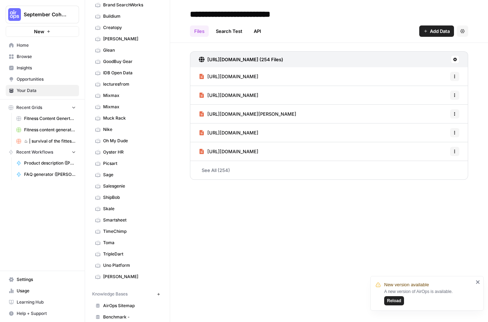
click at [112, 207] on span "Skale" at bounding box center [131, 209] width 56 height 6
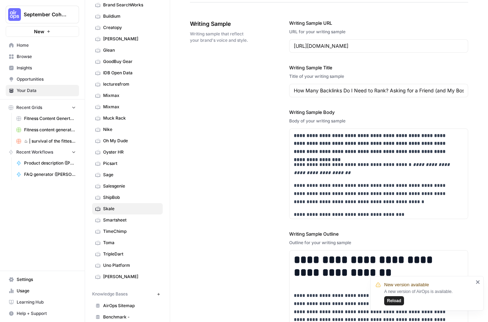
scroll to position [951, 0]
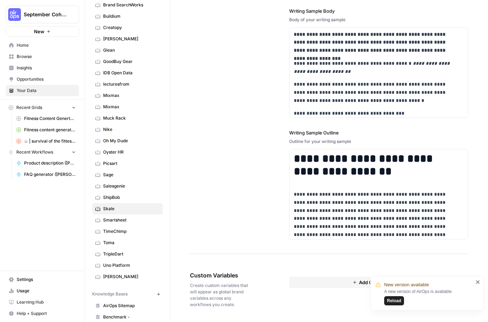
click at [359, 283] on span "Add Custom Variable" at bounding box center [382, 282] width 46 height 7
click at [310, 297] on input "text" at bounding box center [379, 296] width 158 height 6
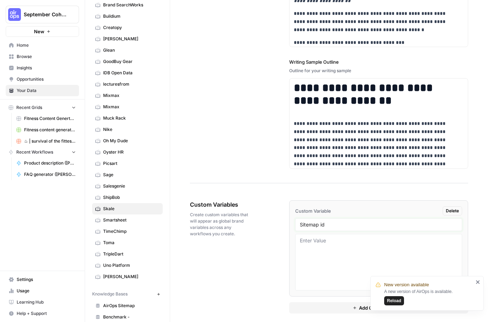
scroll to position [1028, 0]
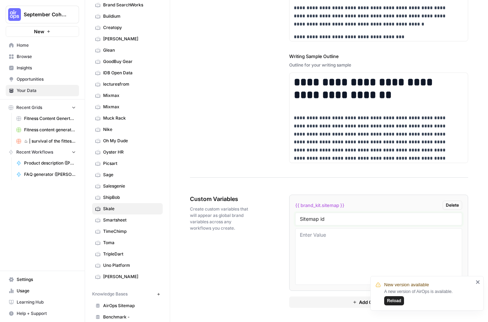
type input "Sitemap id"
click at [318, 236] on textarea at bounding box center [379, 257] width 158 height 50
paste textarea "12733"
type textarea "12733"
click at [478, 280] on icon "close" at bounding box center [477, 282] width 5 height 6
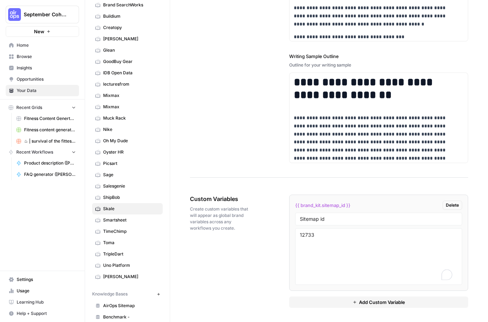
click at [256, 270] on div "Custom Variables Create custom variables that will appear as global brand varia…" at bounding box center [329, 252] width 278 height 142
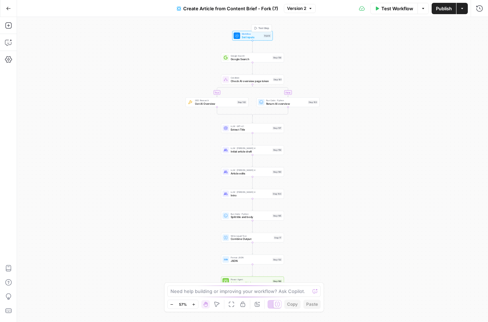
click at [259, 39] on span "Set Inputs" at bounding box center [252, 37] width 20 height 4
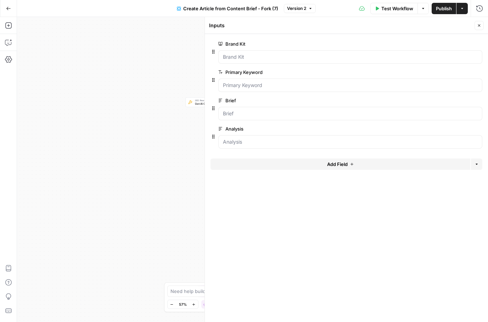
click at [125, 119] on div "true false Workflow Set Inputs Inputs Google Search Google Search Step 139 Cond…" at bounding box center [252, 169] width 471 height 305
click at [476, 25] on button "Close" at bounding box center [478, 25] width 9 height 9
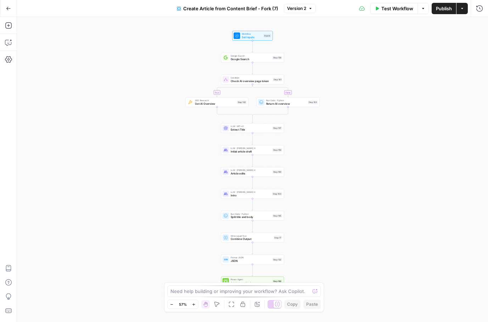
click at [240, 60] on span "Google Search" at bounding box center [251, 59] width 40 height 4
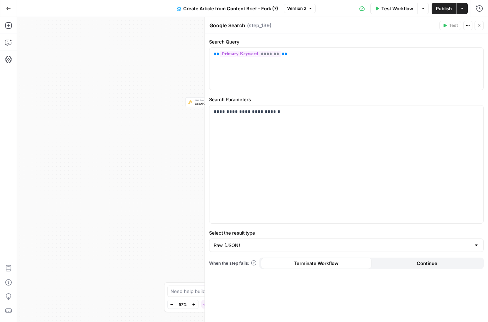
drag, startPoint x: 479, startPoint y: 24, endPoint x: 460, endPoint y: 30, distance: 19.4
click at [479, 24] on icon "button" at bounding box center [479, 25] width 4 height 4
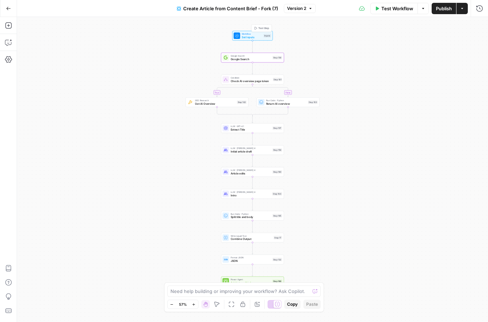
click at [259, 28] on span "Test Step" at bounding box center [263, 29] width 11 height 4
click at [258, 35] on span "Set Inputs" at bounding box center [252, 37] width 20 height 4
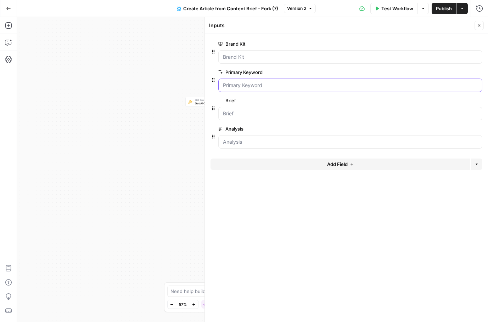
click at [227, 82] on Keyword "Primary Keyword" at bounding box center [350, 85] width 255 height 7
click at [477, 27] on icon "button" at bounding box center [479, 25] width 4 height 4
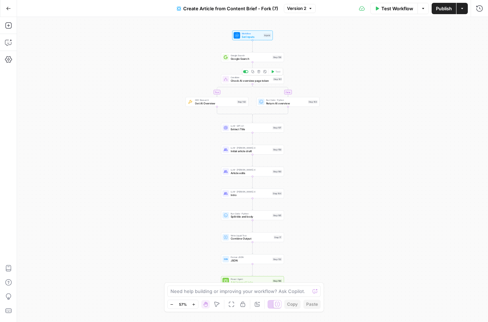
click at [231, 81] on span "Check AI overview page token" at bounding box center [251, 81] width 41 height 4
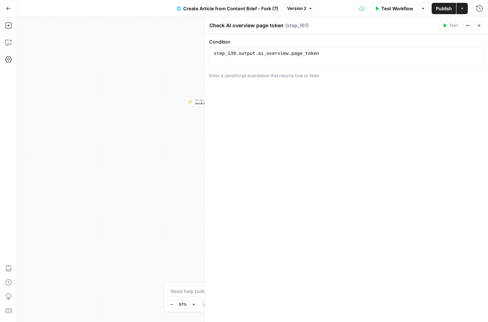
click at [479, 29] on button "Close" at bounding box center [478, 25] width 9 height 9
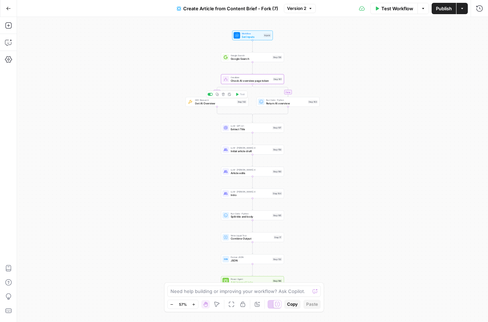
click at [204, 104] on span "Get AI Overview" at bounding box center [215, 103] width 40 height 4
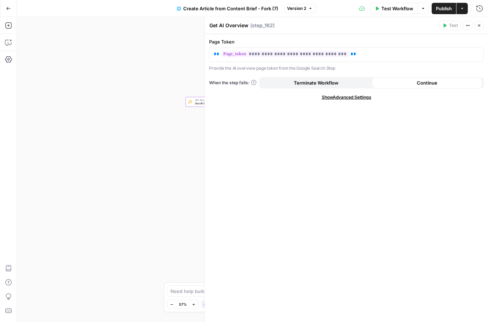
click at [480, 25] on icon "button" at bounding box center [479, 25] width 4 height 4
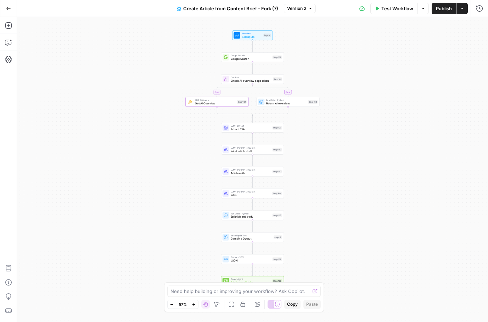
click at [402, 12] on button "Test Workflow" at bounding box center [393, 8] width 47 height 11
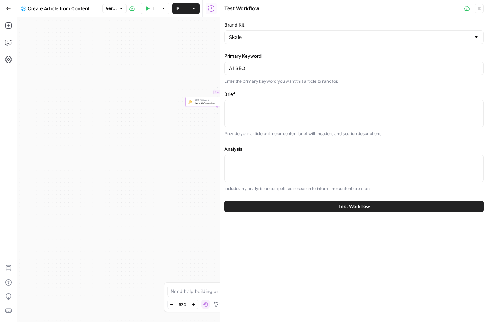
click at [239, 112] on div at bounding box center [353, 114] width 259 height 28
click at [480, 11] on button "Close" at bounding box center [478, 8] width 9 height 9
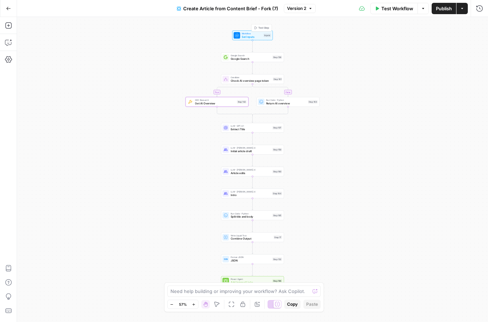
click at [248, 34] on span "Workflow" at bounding box center [252, 33] width 20 height 3
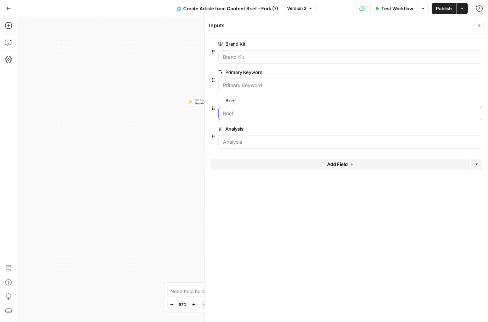
click at [232, 115] on input "Brief" at bounding box center [350, 113] width 255 height 7
click at [256, 114] on input "Brief" at bounding box center [350, 113] width 255 height 7
click at [258, 81] on div at bounding box center [350, 85] width 264 height 13
click at [248, 85] on Keyword "Primary Keyword" at bounding box center [350, 85] width 255 height 7
click at [250, 85] on Keyword "Primary Keyword" at bounding box center [350, 85] width 255 height 7
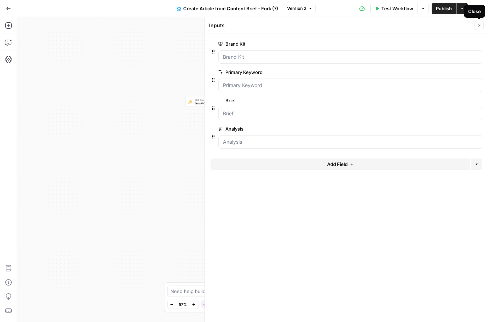
click at [477, 28] on button "Close" at bounding box center [478, 25] width 9 height 9
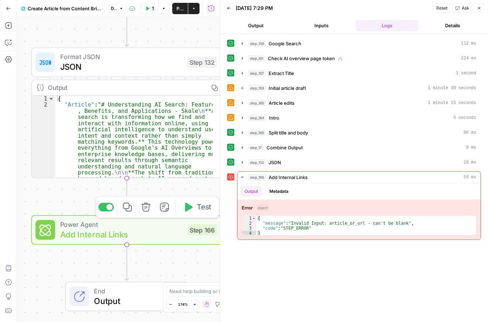
click at [143, 210] on icon "button" at bounding box center [145, 207] width 9 height 9
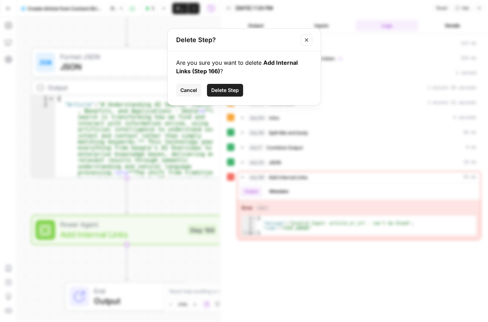
click at [228, 94] on button "Delete Step" at bounding box center [225, 90] width 36 height 13
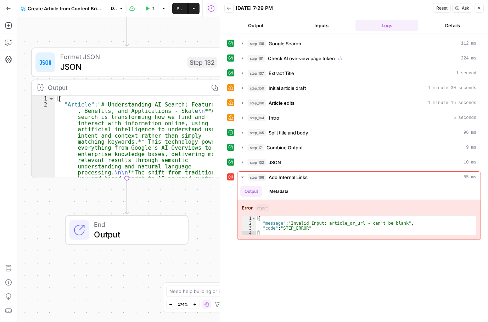
click at [200, 198] on div "true false Workflow Set Inputs Inputs Google Search Google Search Step 139 Outp…" at bounding box center [118, 169] width 203 height 305
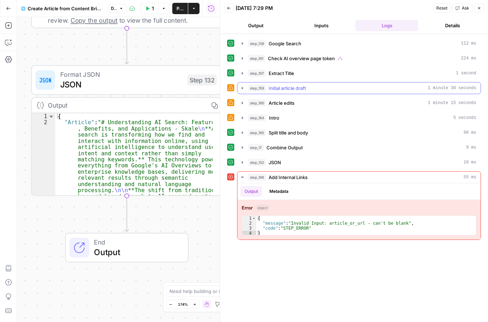
click at [242, 87] on icon "button" at bounding box center [242, 88] width 6 height 6
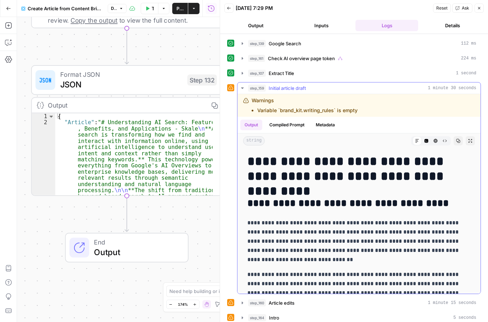
click at [311, 111] on li "Variable `brand_kit.writing_rules` is empty" at bounding box center [307, 110] width 100 height 7
click at [295, 88] on span "Initial article draft" at bounding box center [287, 88] width 37 height 7
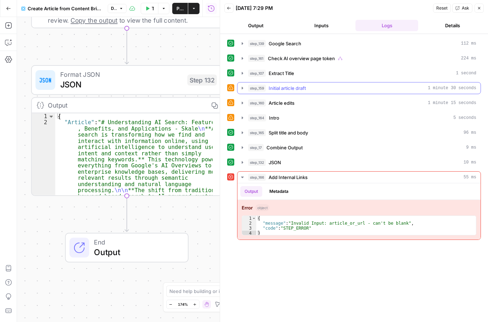
click at [295, 88] on span "Initial article draft" at bounding box center [287, 88] width 37 height 7
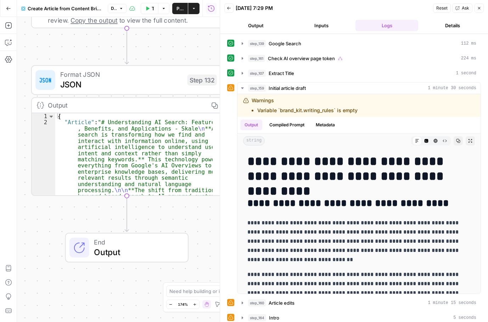
click at [322, 23] on button "Inputs" at bounding box center [321, 25] width 63 height 11
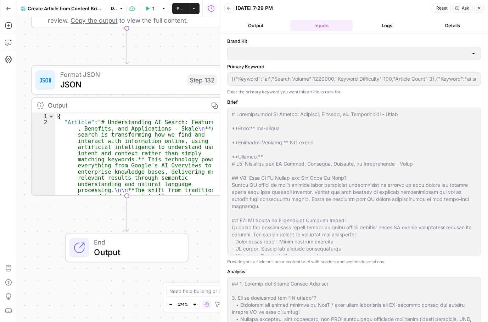
type input "Skale"
click at [227, 13] on header "Back [DATE] 7:29 PM Reset Ask Close Output Inputs Logs Details" at bounding box center [354, 17] width 268 height 34
click at [230, 10] on button "Back" at bounding box center [228, 8] width 9 height 9
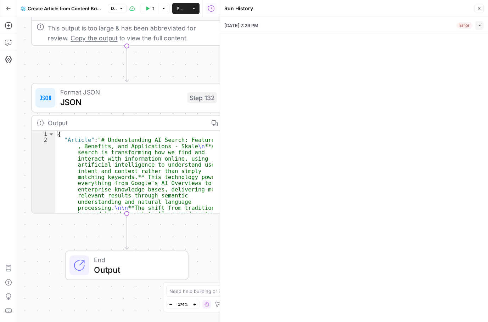
click at [458, 27] on div "Error" at bounding box center [464, 25] width 16 height 6
click at [471, 21] on div "Error Collapse" at bounding box center [469, 25] width 27 height 9
click at [461, 28] on div "Error" at bounding box center [464, 25] width 16 height 6
click at [480, 24] on icon "button" at bounding box center [479, 25] width 4 height 4
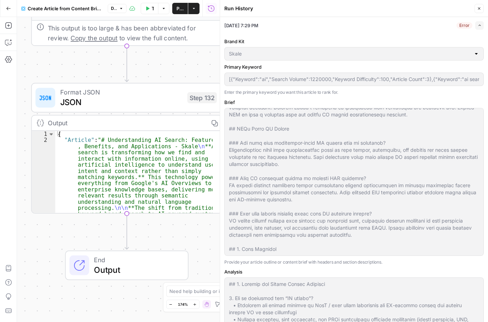
scroll to position [134, 0]
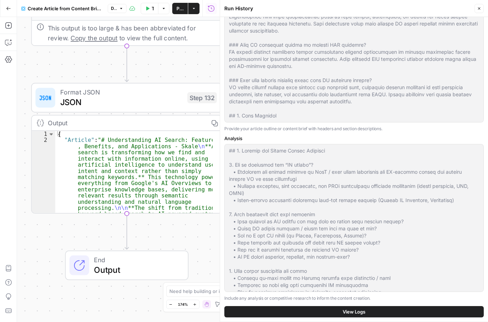
drag, startPoint x: 483, startPoint y: 6, endPoint x: 383, endPoint y: 42, distance: 106.6
click at [482, 5] on button "Close" at bounding box center [478, 8] width 9 height 9
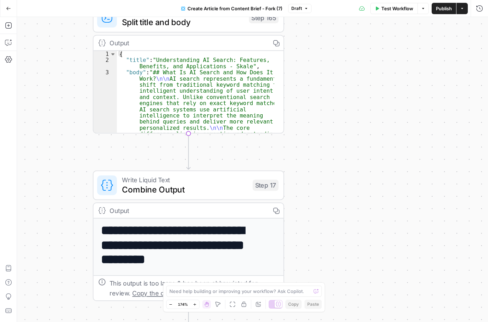
click at [321, 304] on body "September Cohort New Home Browse Insights Opportunities Your Data Recent Grids …" at bounding box center [244, 161] width 488 height 322
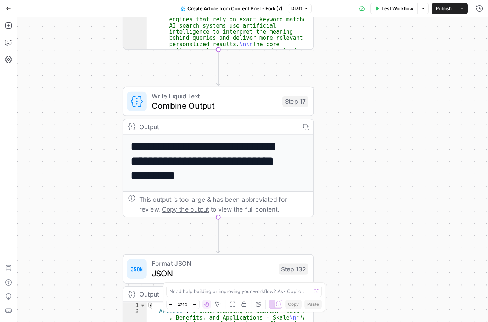
drag, startPoint x: 351, startPoint y: 218, endPoint x: 346, endPoint y: 309, distance: 90.8
click at [349, 319] on div "true false Workflow Set Inputs Inputs Google Search Google Search Step 139 Outp…" at bounding box center [252, 169] width 471 height 305
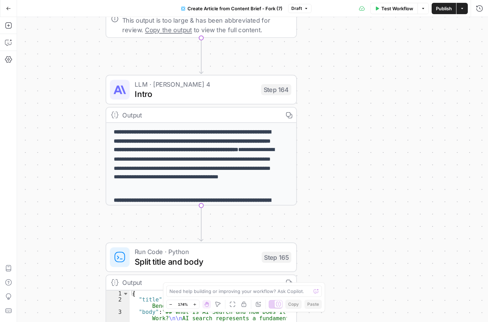
drag, startPoint x: 356, startPoint y: 27, endPoint x: 338, endPoint y: 235, distance: 209.0
click at [338, 259] on div "true false Workflow Set Inputs Inputs Google Search Google Search Step 139 Outp…" at bounding box center [252, 169] width 471 height 305
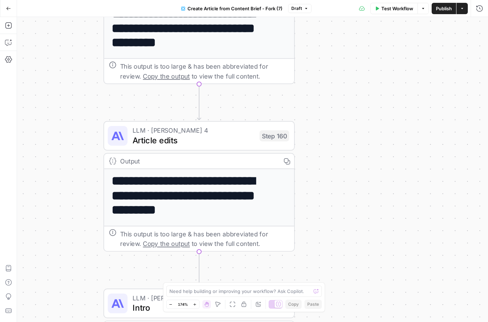
drag, startPoint x: 336, startPoint y: 34, endPoint x: 334, endPoint y: 247, distance: 213.6
click at [333, 255] on div "true false Workflow Set Inputs Inputs Google Search Google Search Step 139 Outp…" at bounding box center [252, 169] width 471 height 305
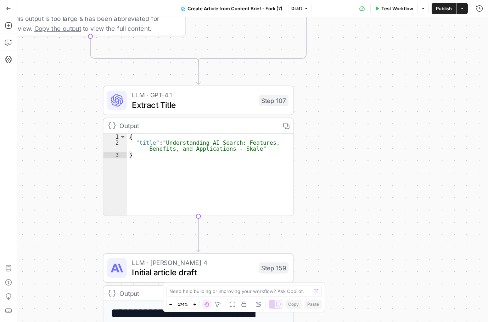
drag, startPoint x: 334, startPoint y: 31, endPoint x: 340, endPoint y: 219, distance: 187.8
click at [338, 312] on div "true false Workflow Set Inputs Inputs Google Search Google Search Step 139 Outp…" at bounding box center [252, 169] width 471 height 305
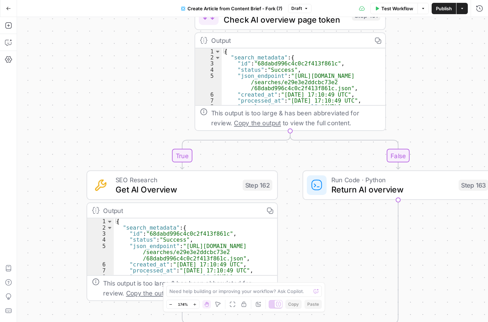
drag, startPoint x: 343, startPoint y: 42, endPoint x: 437, endPoint y: 339, distance: 311.8
click at [437, 322] on html "September Cohort New Home Browse Insights Opportunities Your Data Recent Grids …" at bounding box center [244, 161] width 488 height 322
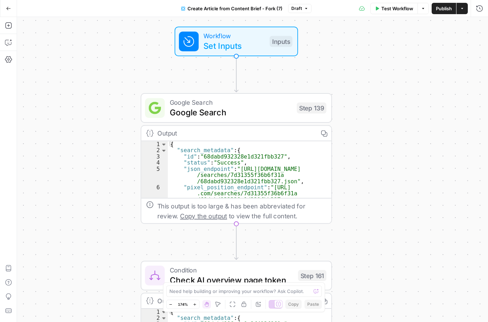
drag, startPoint x: 413, startPoint y: 49, endPoint x: 356, endPoint y: 279, distance: 237.9
click at [356, 279] on div "true false Workflow Set Inputs Inputs Google Search Google Search Step 139 Outp…" at bounding box center [252, 169] width 471 height 305
click at [265, 39] on div "Workflow Set Inputs Inputs Test Step" at bounding box center [235, 41] width 113 height 21
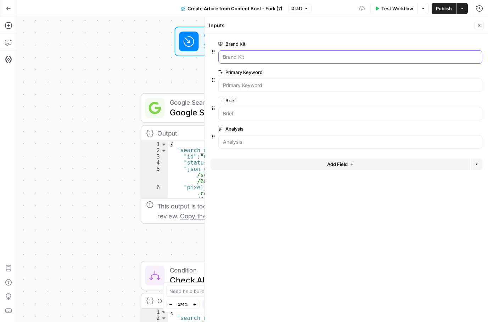
click at [249, 55] on Kit "Brand Kit" at bounding box center [350, 56] width 255 height 7
click at [247, 56] on Kit "Brand Kit" at bounding box center [350, 56] width 255 height 7
click at [73, 140] on div "true false Workflow Set Inputs Inputs Google Search Google Search Step 139 Outp…" at bounding box center [252, 169] width 471 height 305
click at [480, 26] on icon "button" at bounding box center [479, 25] width 2 height 2
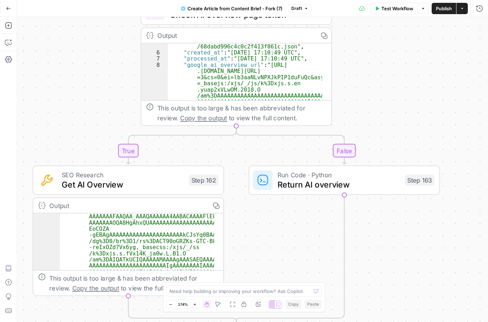
scroll to position [85, 0]
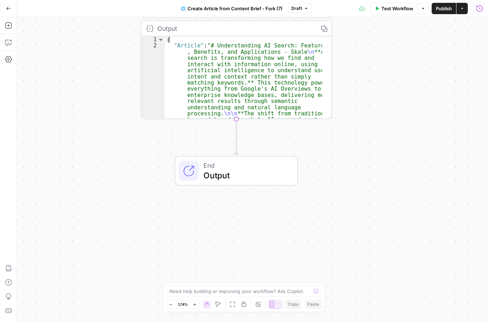
click at [482, 11] on icon "button" at bounding box center [479, 8] width 7 height 7
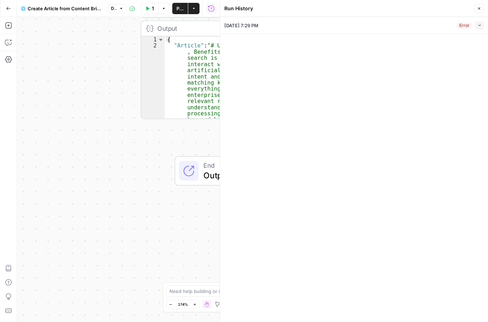
drag, startPoint x: 255, startPoint y: 26, endPoint x: 264, endPoint y: 26, distance: 9.2
click at [255, 26] on span "09/29/25 at 7:29 PM" at bounding box center [241, 25] width 34 height 7
click at [477, 24] on span "button" at bounding box center [479, 25] width 4 height 4
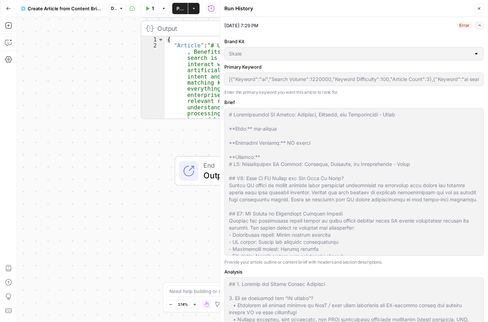
click at [477, 26] on icon "button" at bounding box center [479, 25] width 4 height 4
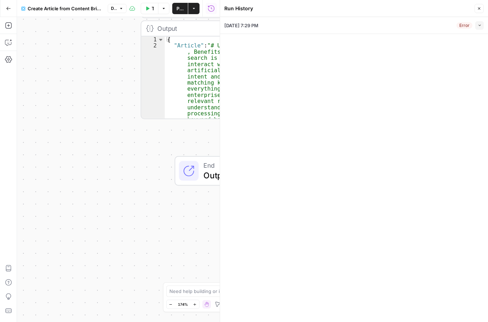
drag, startPoint x: 480, startPoint y: 9, endPoint x: 467, endPoint y: 20, distance: 16.3
click at [479, 9] on icon "button" at bounding box center [479, 8] width 4 height 4
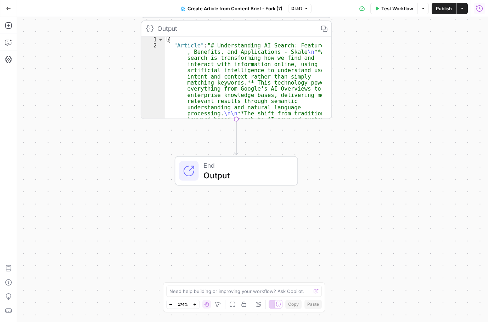
click at [74, 167] on div "true false Workflow Set Inputs Inputs Google Search Google Search Step 139 Outp…" at bounding box center [252, 169] width 471 height 305
click at [478, 9] on icon "button" at bounding box center [479, 8] width 7 height 7
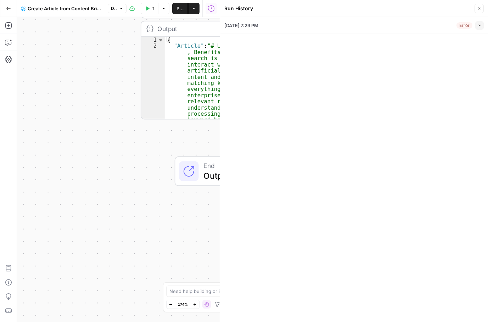
click at [398, 23] on div "09/29/25 at 7:29 PM Error Collapse" at bounding box center [353, 25] width 259 height 17
click at [476, 24] on button "Collapse" at bounding box center [479, 25] width 9 height 9
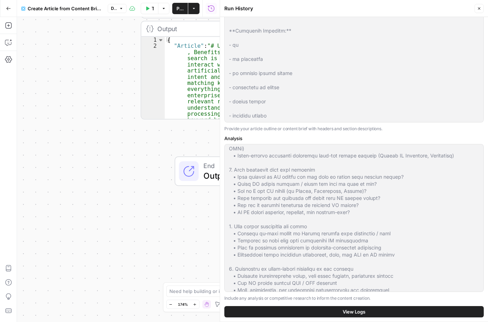
scroll to position [213, 0]
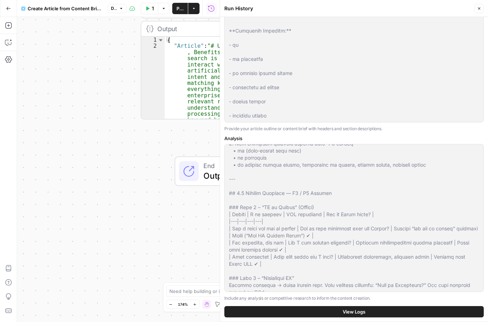
click at [343, 314] on span "View Logs" at bounding box center [354, 312] width 23 height 7
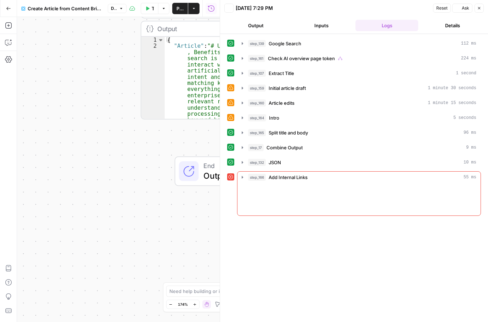
scroll to position [0, 0]
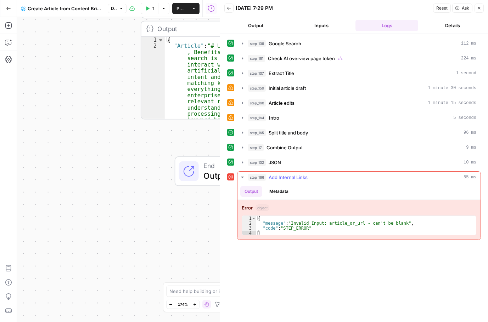
click at [463, 179] on div "step_166 Add Internal Links 55 ms" at bounding box center [362, 177] width 228 height 7
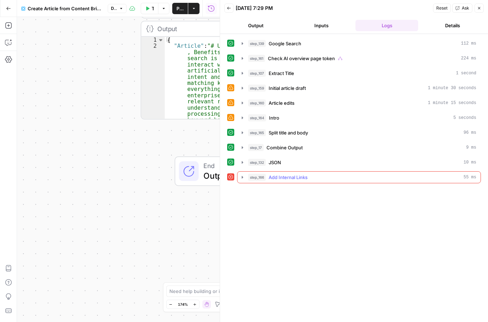
drag, startPoint x: 463, startPoint y: 179, endPoint x: 456, endPoint y: 176, distance: 7.4
click at [456, 176] on div "step_166 Add Internal Links 55 ms" at bounding box center [362, 177] width 228 height 7
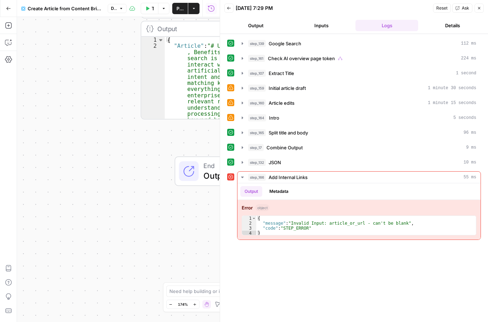
click at [69, 234] on div "true false Workflow Set Inputs Inputs Google Search Google Search Step 139 Outp…" at bounding box center [118, 169] width 203 height 305
click at [312, 25] on button "Inputs" at bounding box center [321, 25] width 63 height 11
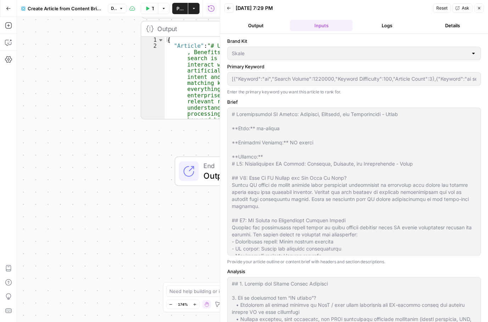
click at [402, 32] on header "Back 09/29/25 at 7:29 PM Reset Ask Close Output Inputs Logs Details" at bounding box center [354, 17] width 268 height 34
click at [397, 30] on button "Logs" at bounding box center [386, 25] width 63 height 11
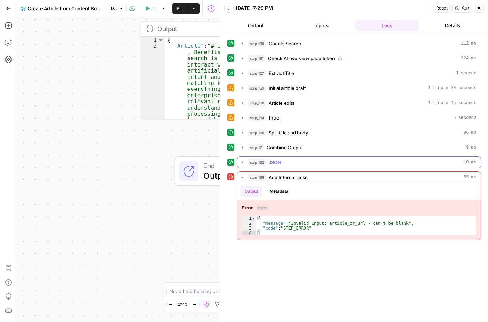
click at [309, 159] on div "step_132 JSON 10 ms" at bounding box center [362, 162] width 228 height 7
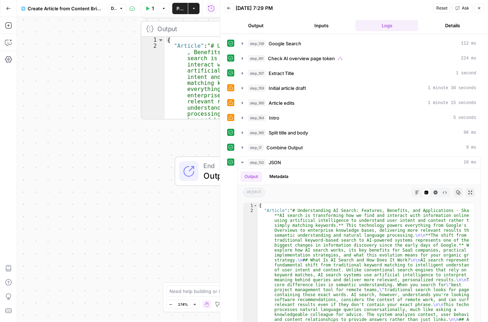
click at [439, 9] on span "Reset" at bounding box center [441, 8] width 11 height 6
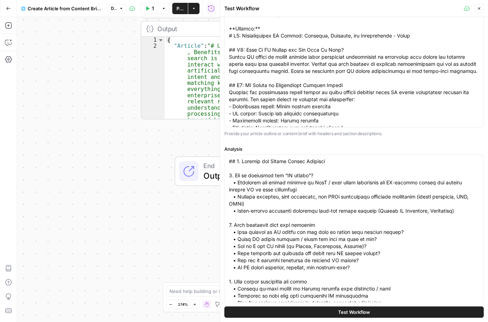
scroll to position [135, 0]
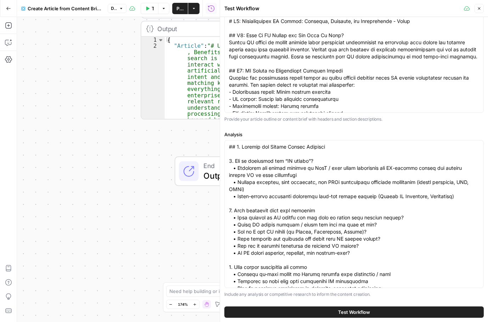
click at [347, 313] on span "Test Workflow" at bounding box center [354, 312] width 32 height 7
click at [151, 242] on div "true false Workflow Set Inputs Inputs Google Search Google Search Step 139 Outp…" at bounding box center [118, 169] width 203 height 305
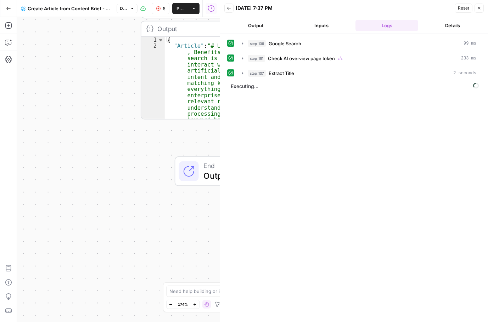
click at [139, 260] on div "true false Workflow Set Inputs Inputs Google Search Google Search Step 139 Outp…" at bounding box center [118, 169] width 203 height 305
click at [227, 7] on icon "button" at bounding box center [229, 8] width 4 height 4
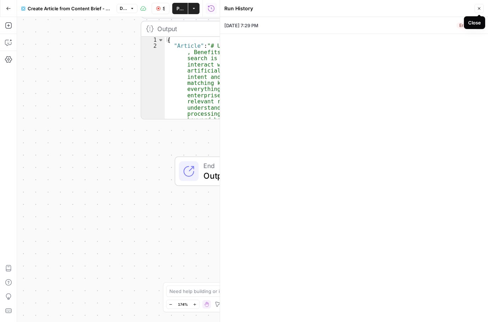
click at [478, 11] on button "Close" at bounding box center [478, 8] width 9 height 9
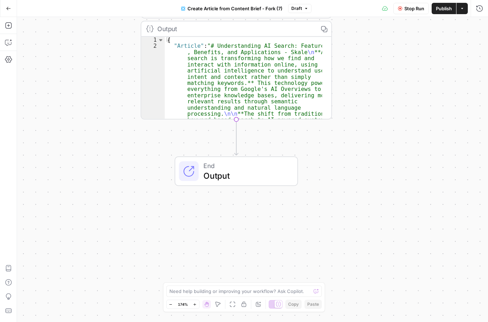
click at [436, 9] on span "Publish" at bounding box center [444, 8] width 16 height 7
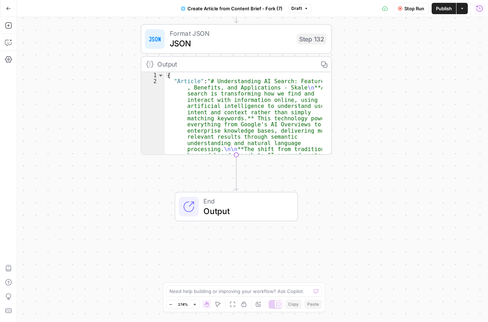
click at [481, 13] on button "Run History" at bounding box center [479, 8] width 11 height 11
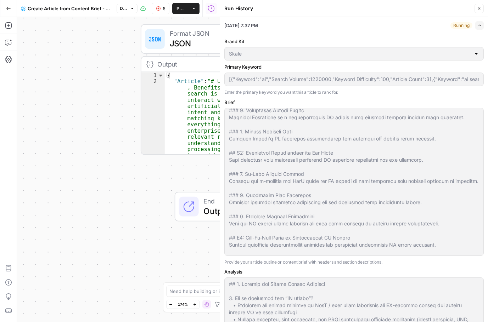
scroll to position [354, 0]
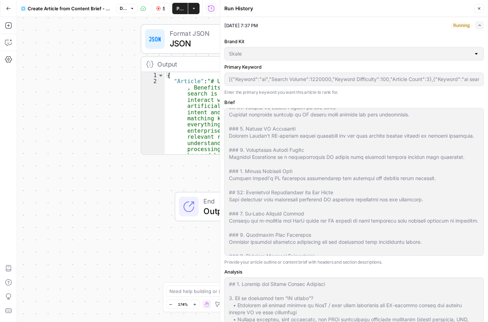
click at [477, 24] on icon "button" at bounding box center [479, 25] width 4 height 4
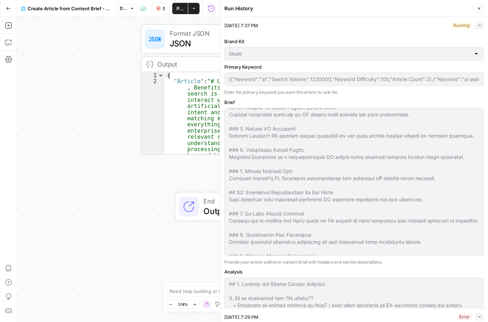
scroll to position [347, 0]
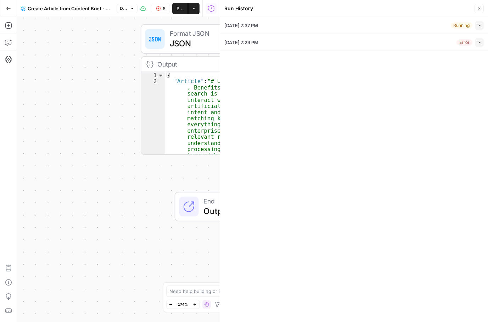
click at [319, 29] on div "09/29/25 at 7:37 PM Running Collapse" at bounding box center [353, 25] width 259 height 17
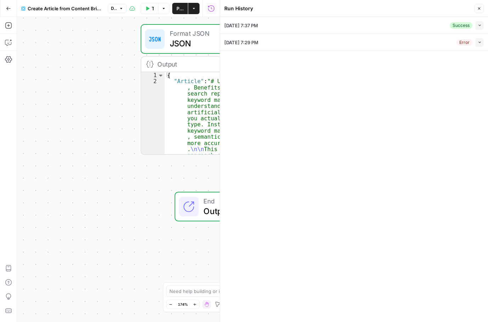
click at [307, 27] on div "09/29/25 at 7:37 PM Success Collapse" at bounding box center [353, 25] width 259 height 17
click at [119, 135] on div "true false Workflow Set Inputs Inputs Google Search Google Search Step 139 Outp…" at bounding box center [118, 169] width 203 height 305
click at [479, 28] on button "Collapse" at bounding box center [479, 25] width 9 height 9
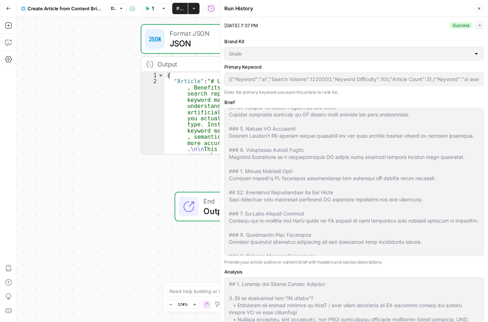
click at [477, 27] on icon "button" at bounding box center [479, 25] width 4 height 4
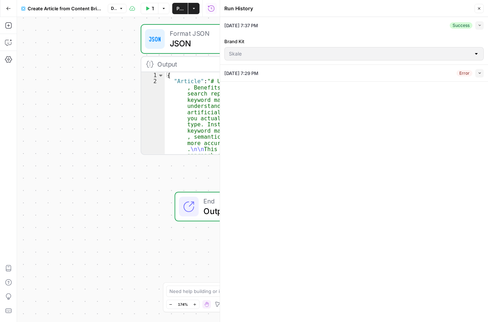
scroll to position [347, 0]
click at [481, 10] on button "Close" at bounding box center [478, 8] width 9 height 9
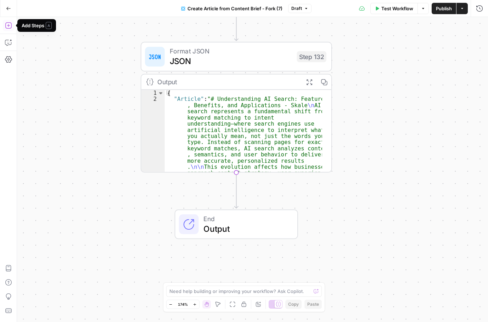
click at [8, 27] on icon "button" at bounding box center [8, 25] width 7 height 7
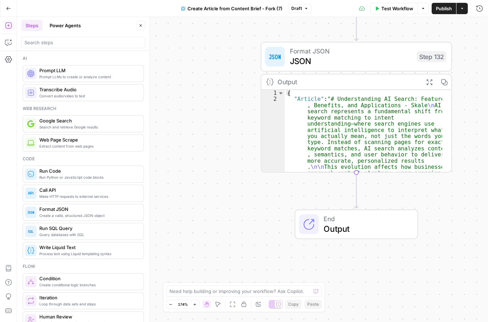
click at [65, 24] on button "Power Agents" at bounding box center [65, 25] width 40 height 11
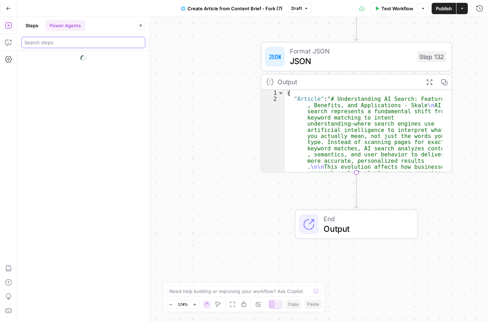
click at [52, 45] on input "search" at bounding box center [83, 42] width 118 height 7
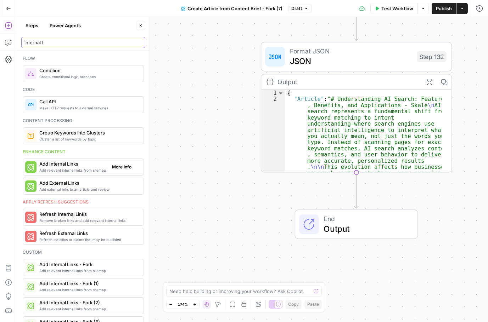
type input "internal l"
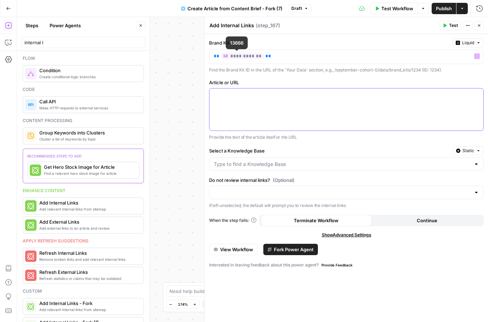
click at [239, 103] on div at bounding box center [346, 110] width 274 height 42
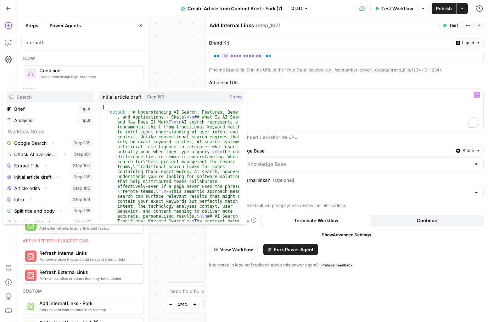
scroll to position [53, 0]
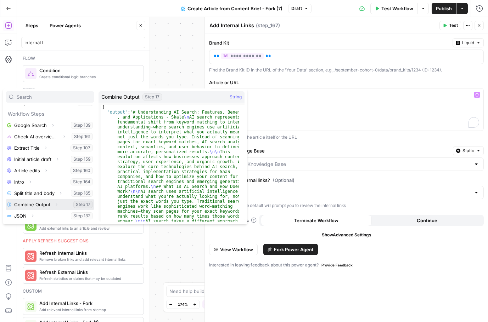
click at [33, 207] on button "Select variable Combine Output" at bounding box center [50, 204] width 89 height 11
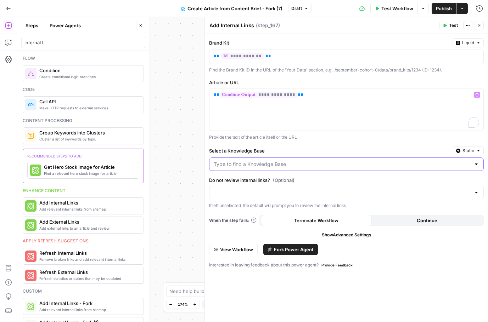
click at [243, 166] on input "Select a Knowledge Base" at bounding box center [342, 164] width 257 height 7
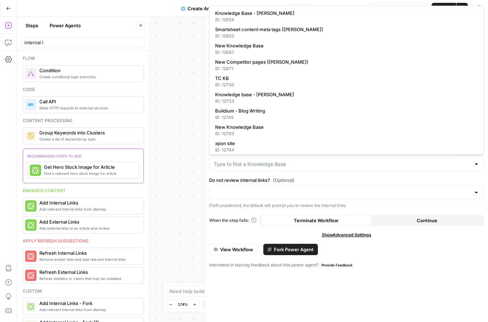
scroll to position [248, 0]
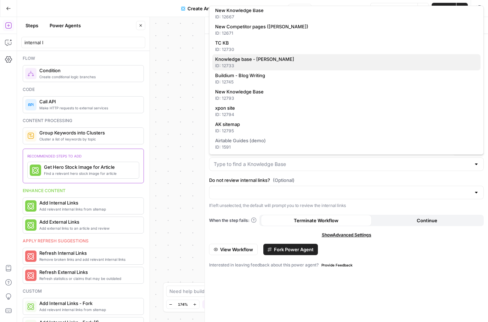
click at [242, 60] on span "Knowledge base - Kate-Lyn" at bounding box center [345, 59] width 260 height 7
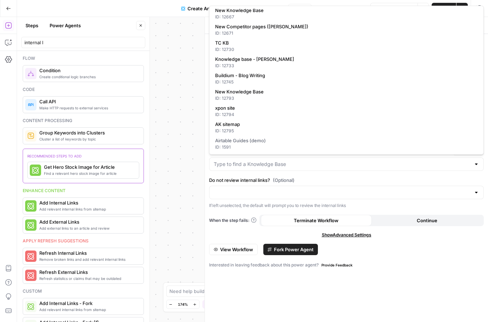
type input "Knowledge base - Kate-Lyn"
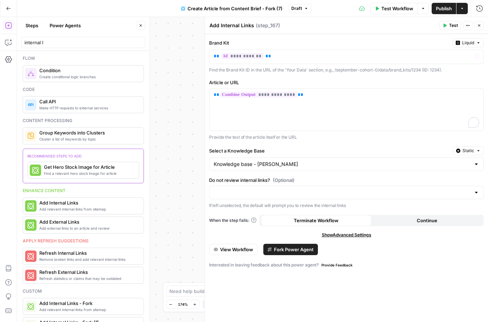
click at [198, 124] on div "true false Workflow Set Inputs Inputs Google Search Google Search Step 139 Outp…" at bounding box center [252, 169] width 471 height 305
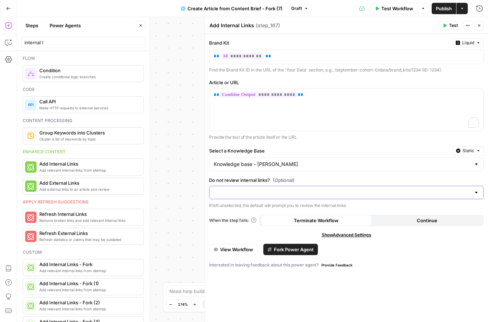
click at [253, 194] on input "Do not review internal links? (Optional)" at bounding box center [342, 192] width 257 height 7
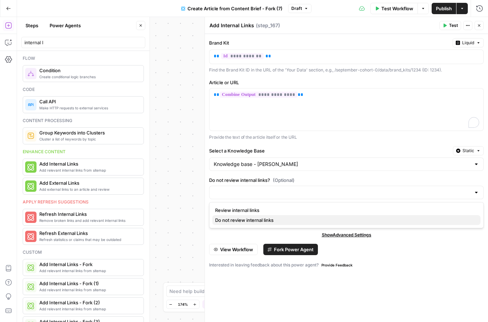
click at [240, 221] on span "Do not review internal links" at bounding box center [345, 220] width 260 height 7
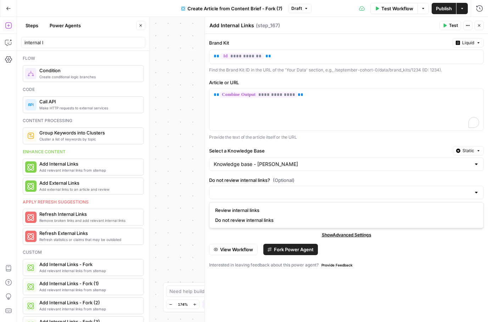
type input "Do not review internal links"
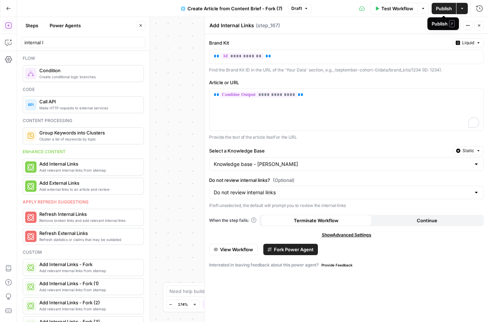
click at [439, 7] on span "Publish" at bounding box center [444, 8] width 16 height 7
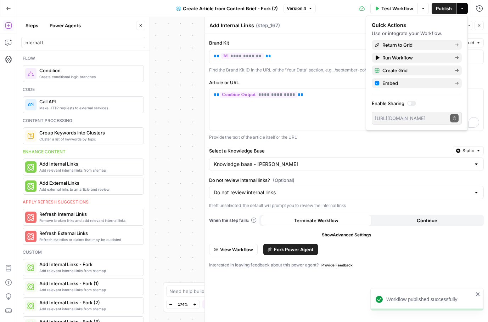
click at [386, 8] on span "Test Workflow" at bounding box center [397, 8] width 32 height 7
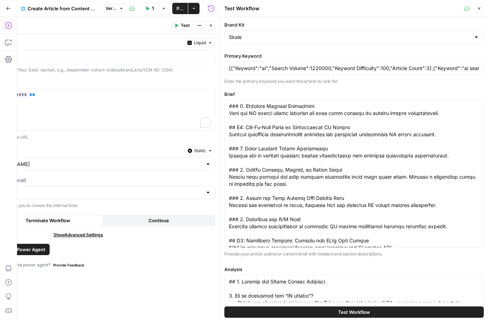
scroll to position [496, 0]
click at [115, 299] on div "**********" at bounding box center [78, 178] width 283 height 288
drag, startPoint x: 46, startPoint y: 112, endPoint x: -27, endPoint y: 111, distance: 72.6
click at [0, 111] on html "September Cohort New Home Browse Insights Opportunities Your Data Recent Grids …" at bounding box center [244, 161] width 488 height 322
click at [59, 100] on div "**********" at bounding box center [78, 110] width 274 height 42
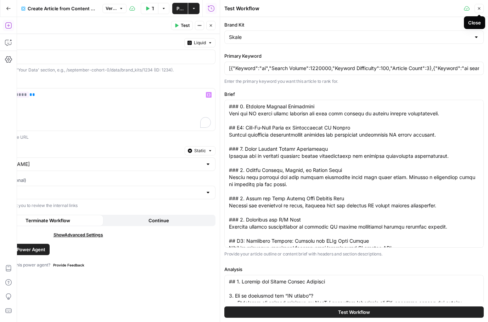
click at [478, 9] on icon "button" at bounding box center [479, 8] width 4 height 4
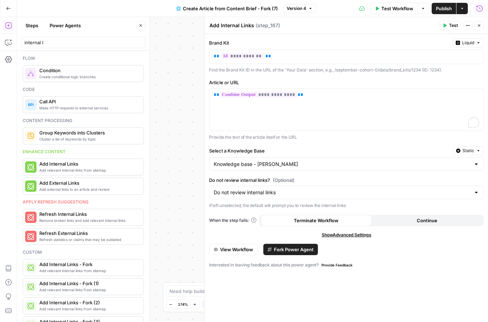
click at [480, 7] on icon "button" at bounding box center [479, 8] width 7 height 7
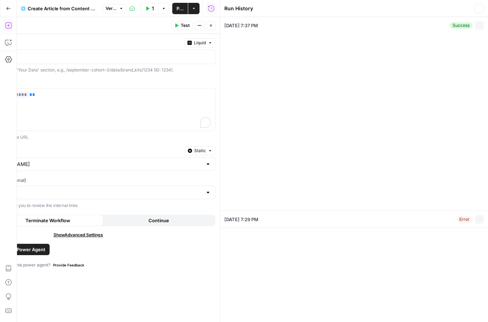
type input "Skale"
type input "[{"Keyword":"ai","Search Volume":1220000,"Keyword Difficulty":100,"Article Coun…"
type textarea "# Understanding AI Search: Features, Benefits, and Applications - Skale **Slug:…"
type textarea "## 1. Persona and Search Intent Analysis 1. Who is searching for “AI search”? •…"
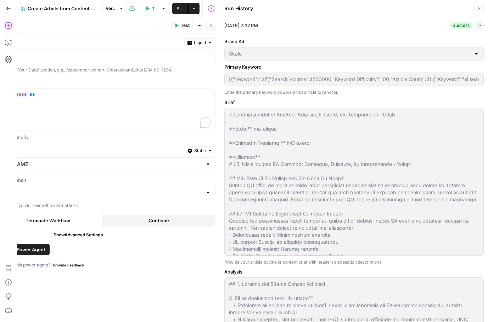
click at [477, 24] on icon "button" at bounding box center [479, 25] width 4 height 4
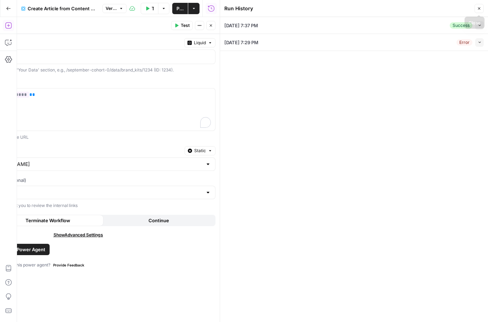
click at [480, 7] on icon "button" at bounding box center [479, 8] width 4 height 4
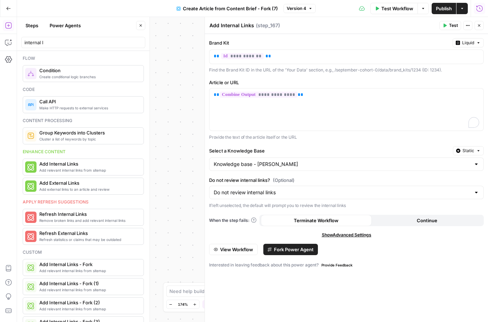
click at [452, 26] on span "Test" at bounding box center [453, 25] width 9 height 6
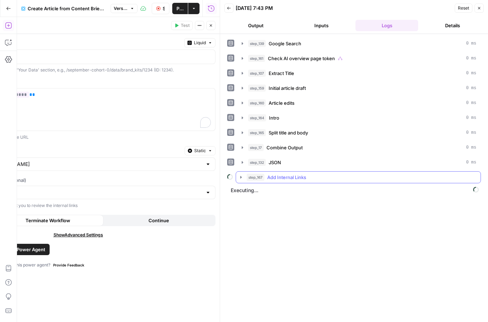
click at [239, 177] on icon "button" at bounding box center [241, 178] width 6 height 6
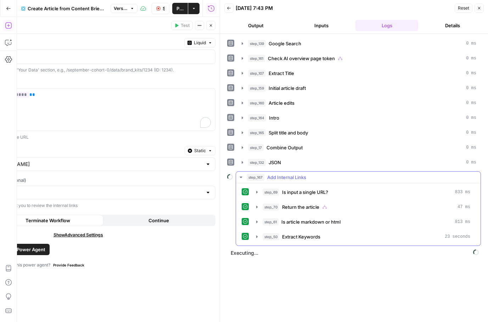
click at [241, 176] on icon "button" at bounding box center [241, 178] width 6 height 6
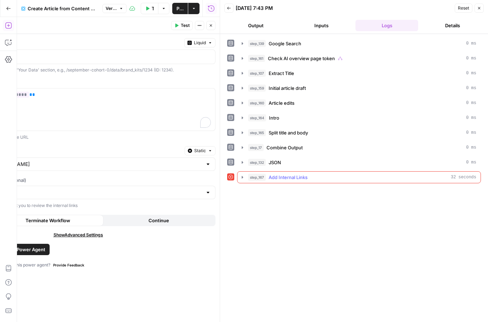
click at [241, 176] on icon "button" at bounding box center [242, 178] width 6 height 6
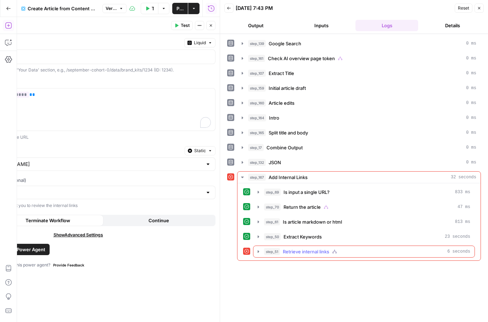
click at [304, 252] on span "Retrieve internal links" at bounding box center [306, 251] width 46 height 7
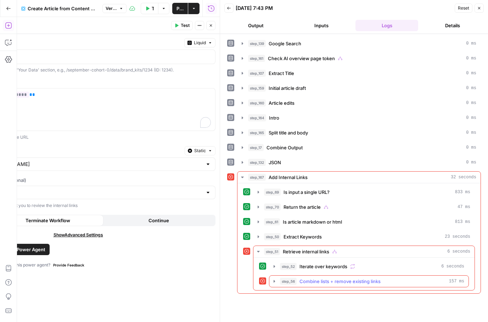
click at [326, 280] on span "Combine lists + remove existing links" at bounding box center [339, 281] width 81 height 7
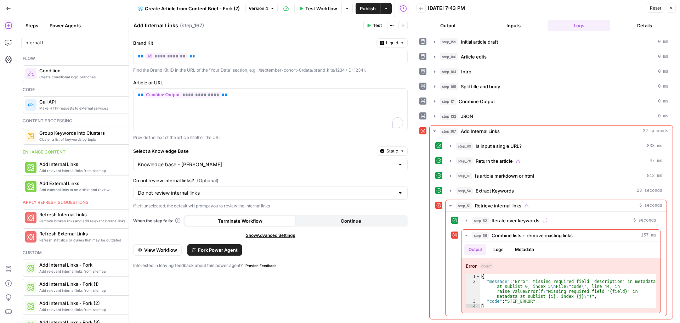
scroll to position [46, 0]
click at [400, 26] on button "Close" at bounding box center [403, 25] width 9 height 9
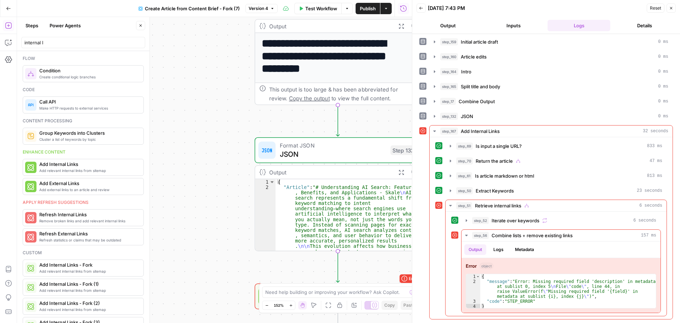
click at [129, 37] on header "Steps Power Agents Close internal l" at bounding box center [83, 34] width 132 height 34
click at [140, 27] on icon "button" at bounding box center [141, 25] width 4 height 4
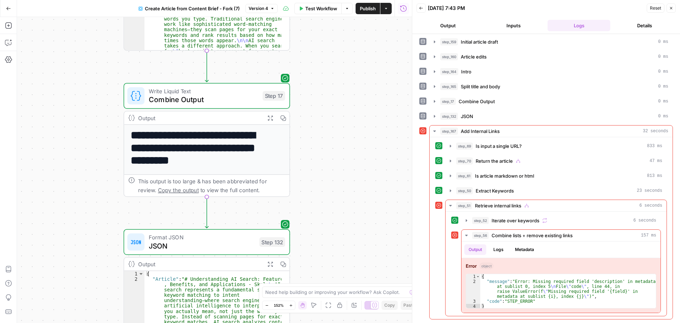
drag, startPoint x: 222, startPoint y: 113, endPoint x: 96, endPoint y: 198, distance: 152.1
click at [92, 204] on div "true false Workflow Set Inputs Inputs Google Search Google Search Step 139 Outp…" at bounding box center [214, 170] width 395 height 306
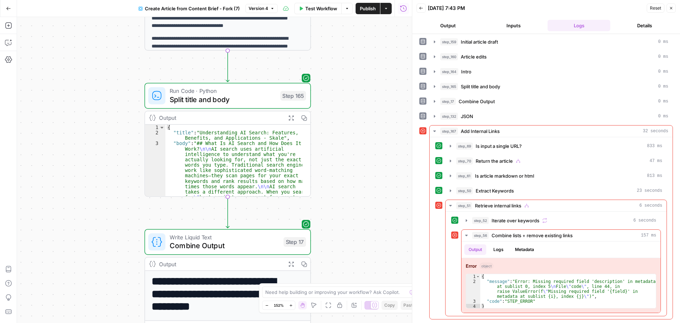
drag, startPoint x: 80, startPoint y: 66, endPoint x: 100, endPoint y: 213, distance: 148.0
click at [100, 213] on div "true false Workflow Set Inputs Inputs Google Search Google Search Step 139 Outp…" at bounding box center [214, 170] width 395 height 306
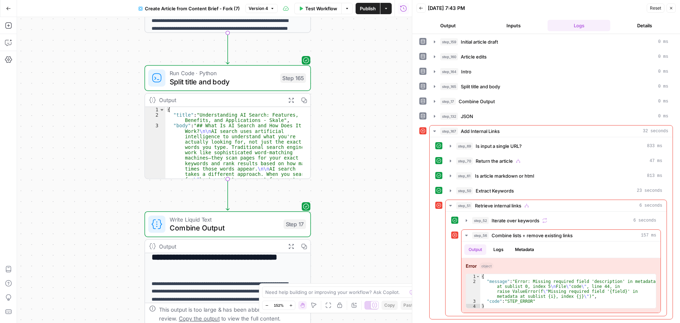
scroll to position [114, 0]
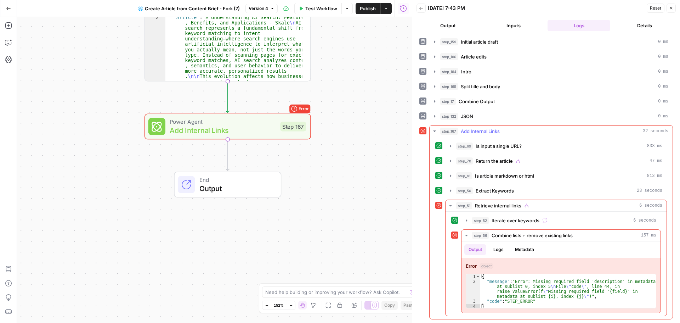
click at [433, 131] on icon "button" at bounding box center [435, 131] width 6 height 6
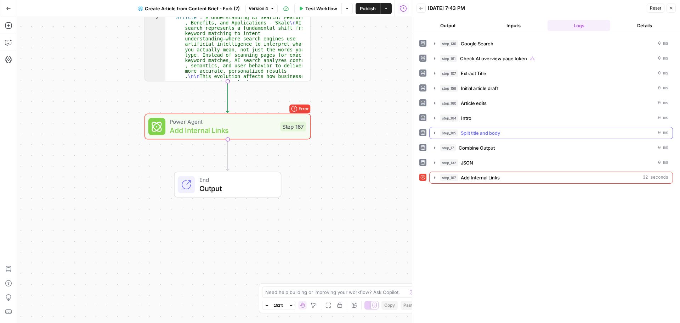
scroll to position [0, 0]
click at [6, 11] on icon "button" at bounding box center [8, 8] width 5 height 5
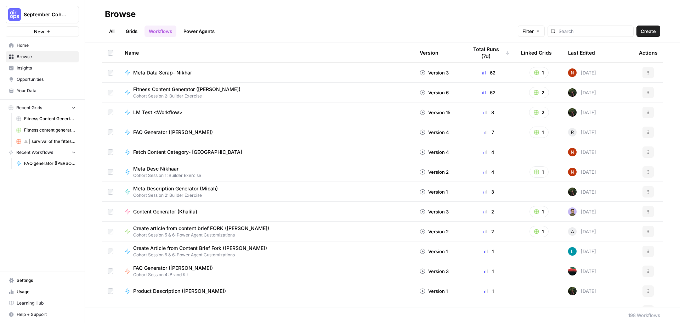
click at [191, 28] on link "Power Agents" at bounding box center [199, 31] width 40 height 11
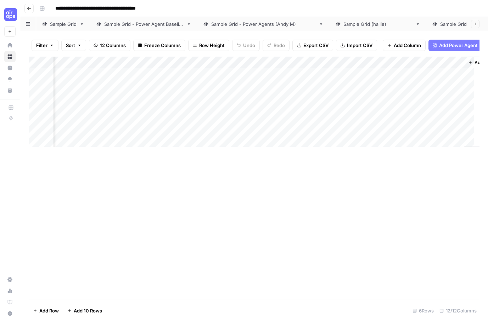
scroll to position [0, 537]
click at [275, 80] on div "Add Column" at bounding box center [254, 105] width 451 height 96
click at [286, 80] on div "Add Column" at bounding box center [254, 105] width 451 height 96
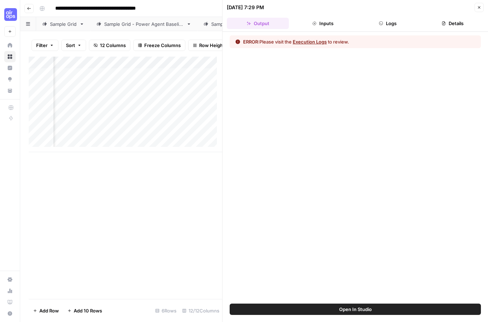
click at [318, 42] on button "Execution Logs" at bounding box center [310, 41] width 34 height 7
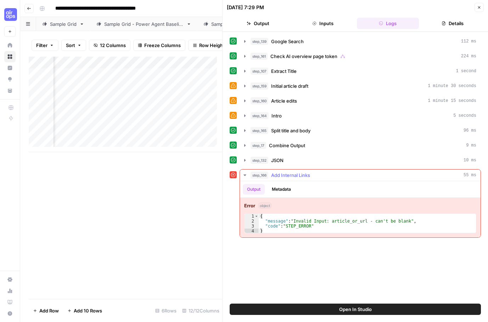
click at [293, 176] on span "Add Internal Links" at bounding box center [290, 175] width 39 height 7
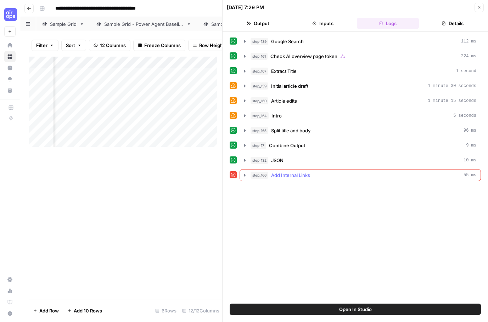
click at [293, 176] on span "Add Internal Links" at bounding box center [290, 175] width 39 height 7
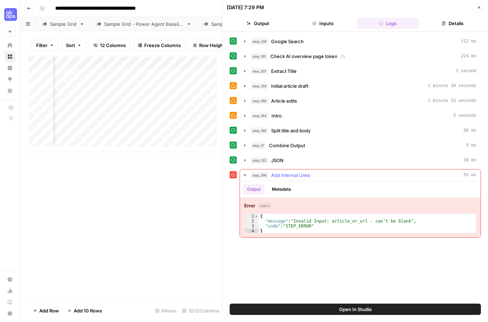
click at [281, 184] on button "Metadata" at bounding box center [281, 189] width 28 height 11
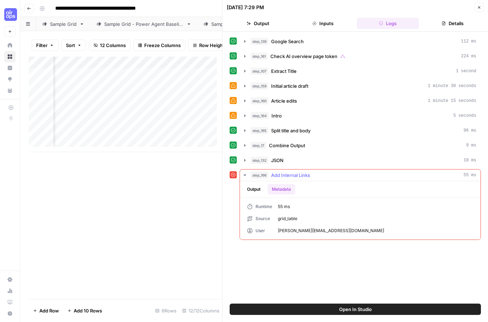
click at [259, 191] on button "Output" at bounding box center [254, 189] width 22 height 11
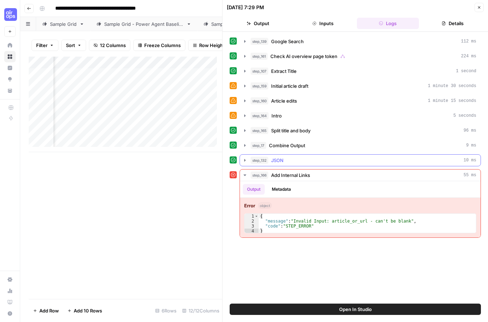
click at [290, 162] on div "step_132 JSON 10 ms" at bounding box center [363, 160] width 226 height 7
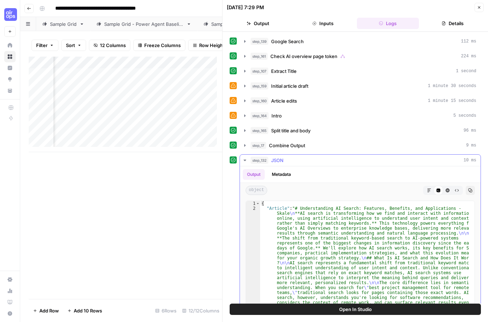
click at [305, 162] on div "step_132 JSON 10 ms" at bounding box center [363, 160] width 226 height 7
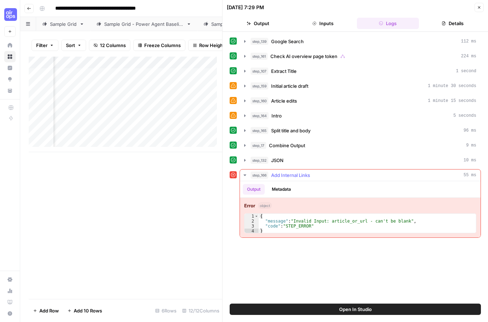
click at [243, 174] on icon "button" at bounding box center [245, 176] width 6 height 6
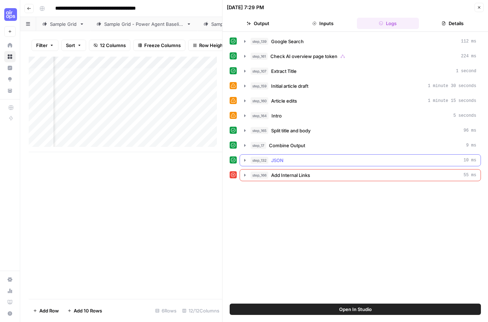
click at [469, 160] on span "10 ms" at bounding box center [469, 160] width 13 height 6
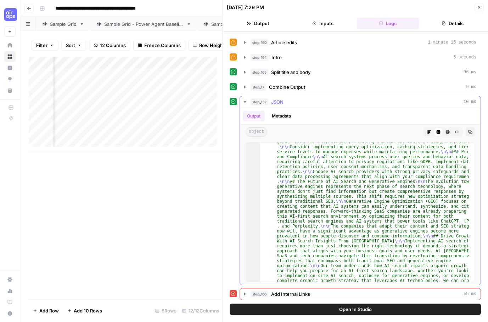
scroll to position [977, 0]
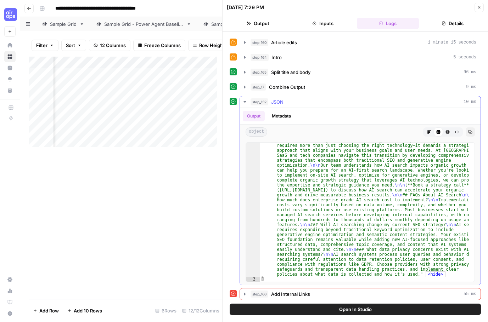
click at [463, 101] on span "10 ms" at bounding box center [469, 102] width 13 height 6
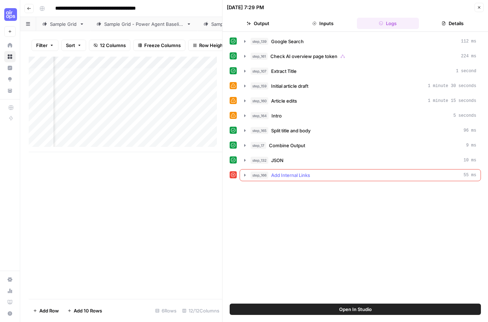
click at [244, 177] on icon "button" at bounding box center [245, 176] width 6 height 6
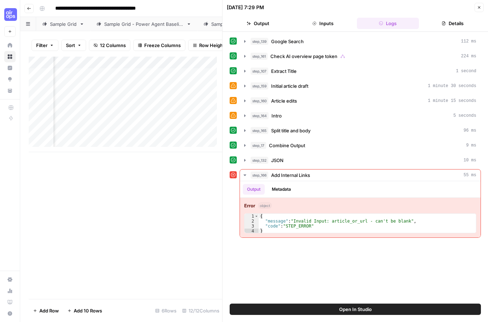
click at [181, 185] on div "Add Column" at bounding box center [125, 178] width 193 height 243
click at [456, 24] on button "Details" at bounding box center [453, 23] width 62 height 11
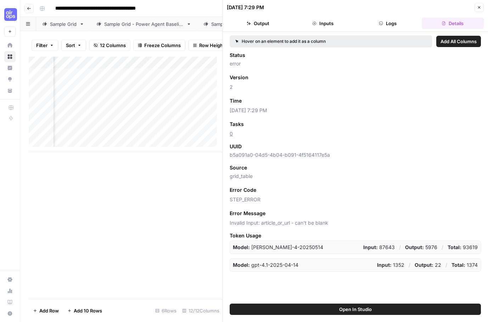
click at [263, 26] on button "Output" at bounding box center [258, 23] width 62 height 11
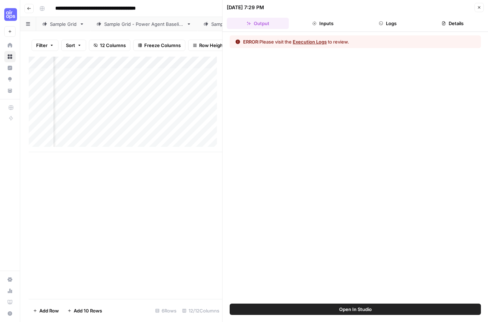
click at [322, 24] on button "Inputs" at bounding box center [323, 23] width 62 height 11
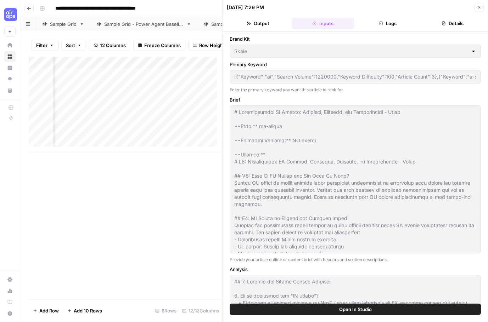
click at [377, 25] on button "Logs" at bounding box center [388, 23] width 62 height 11
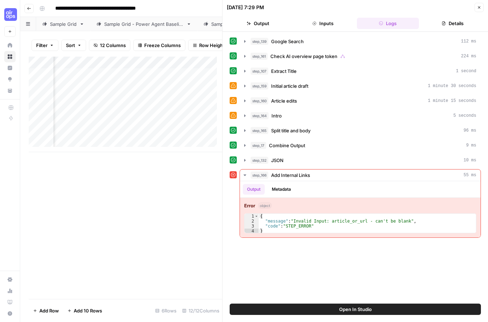
click at [480, 9] on icon "button" at bounding box center [479, 7] width 4 height 4
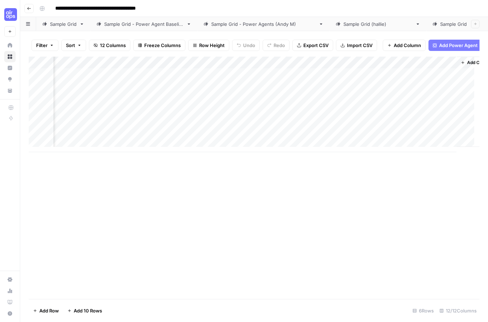
scroll to position [0, 555]
